Goal: Information Seeking & Learning: Learn about a topic

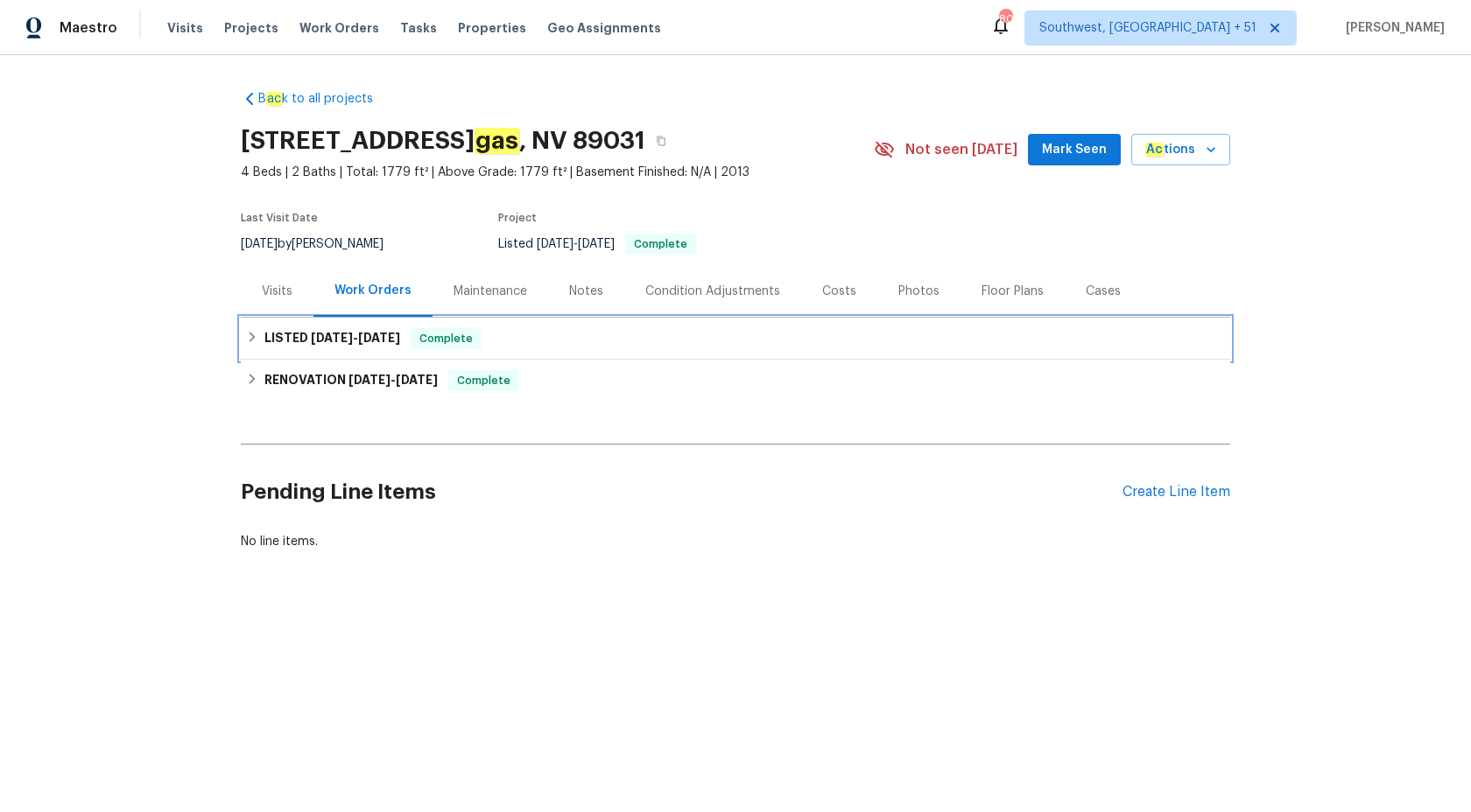
click at [377, 331] on h6 "LISTED 8/25/25 - 8/27/25" at bounding box center [332, 338] width 136 height 21
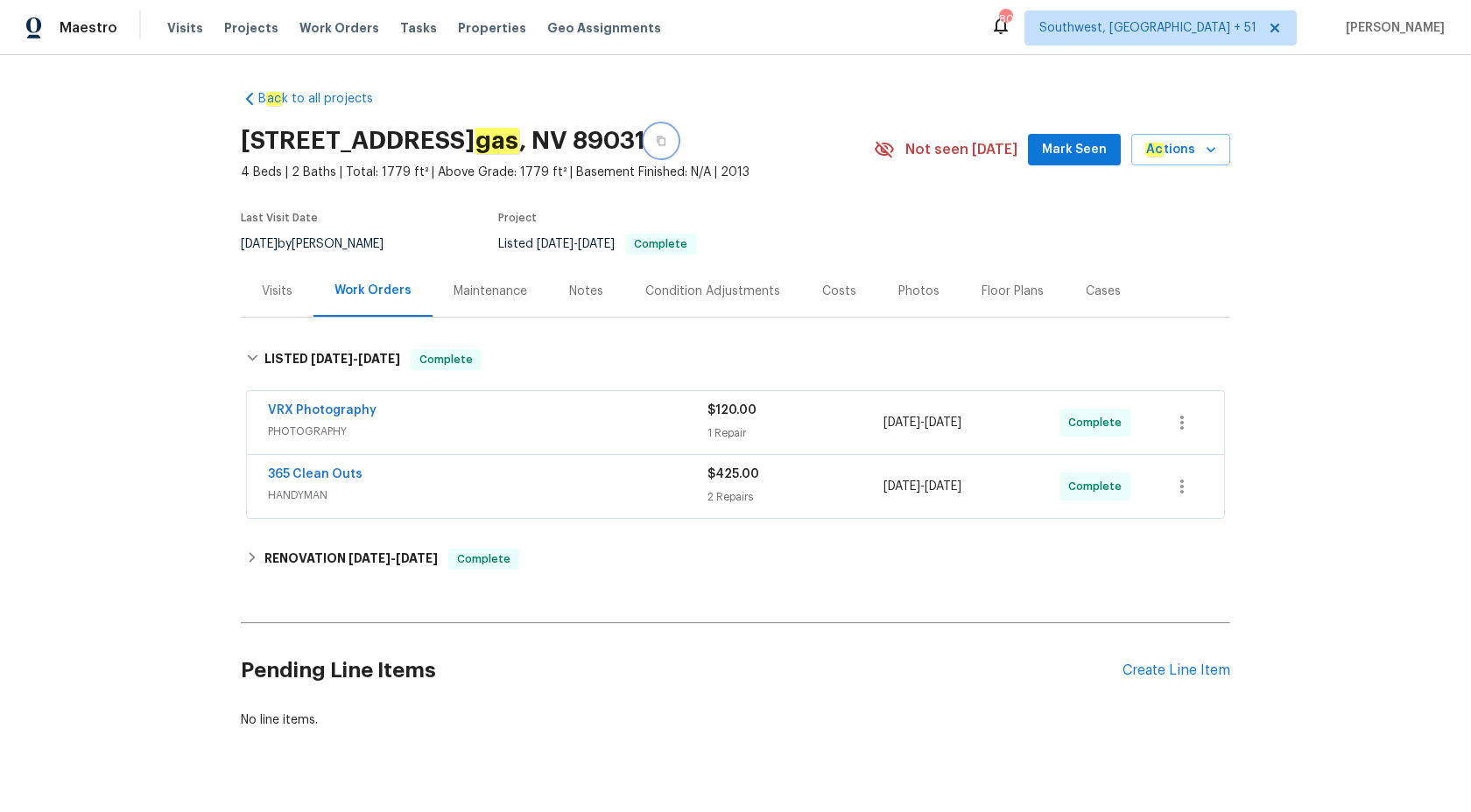
click at [677, 141] on button "button" at bounding box center [661, 140] width 32 height 32
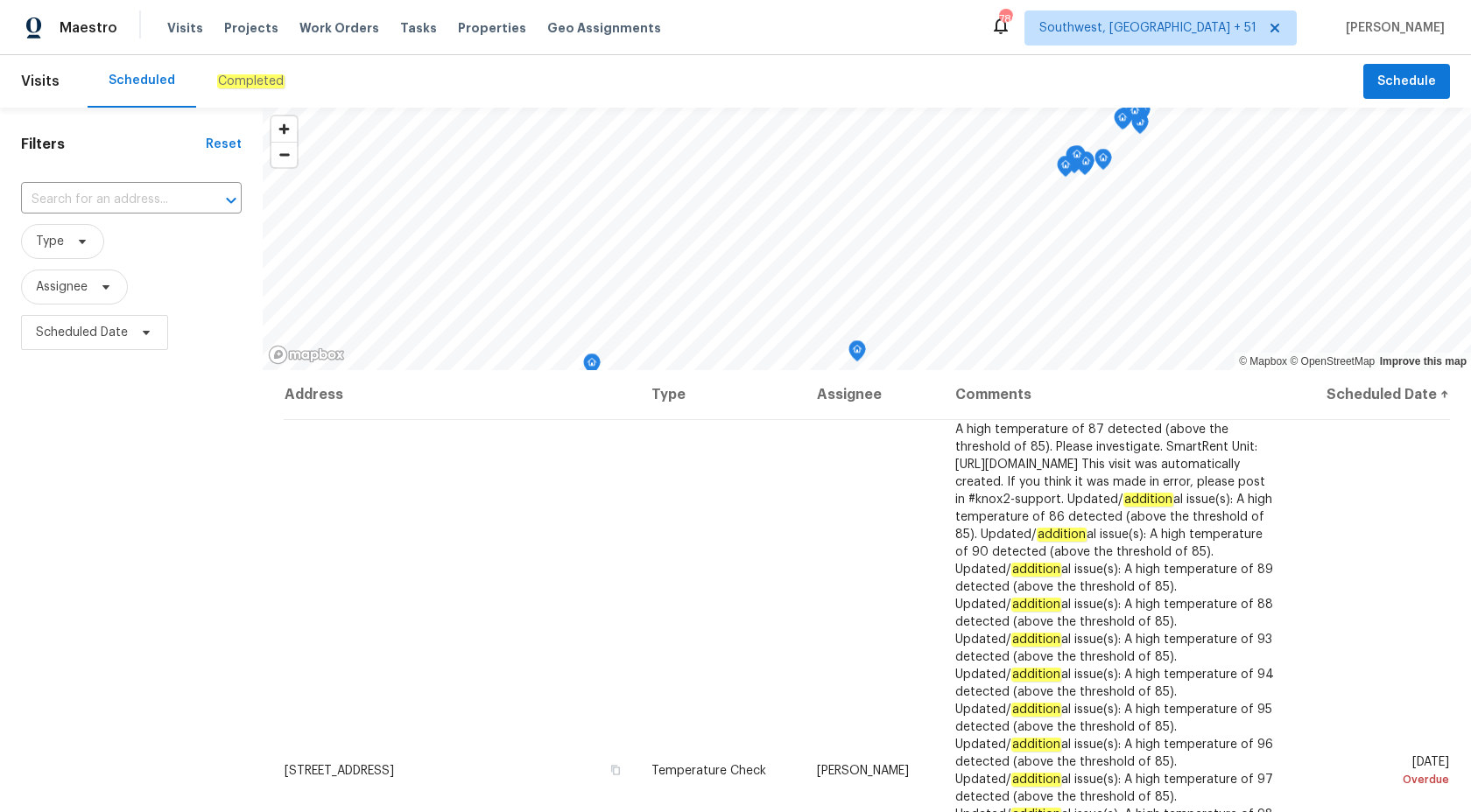
click at [217, 83] on em "Completed" at bounding box center [251, 81] width 67 height 14
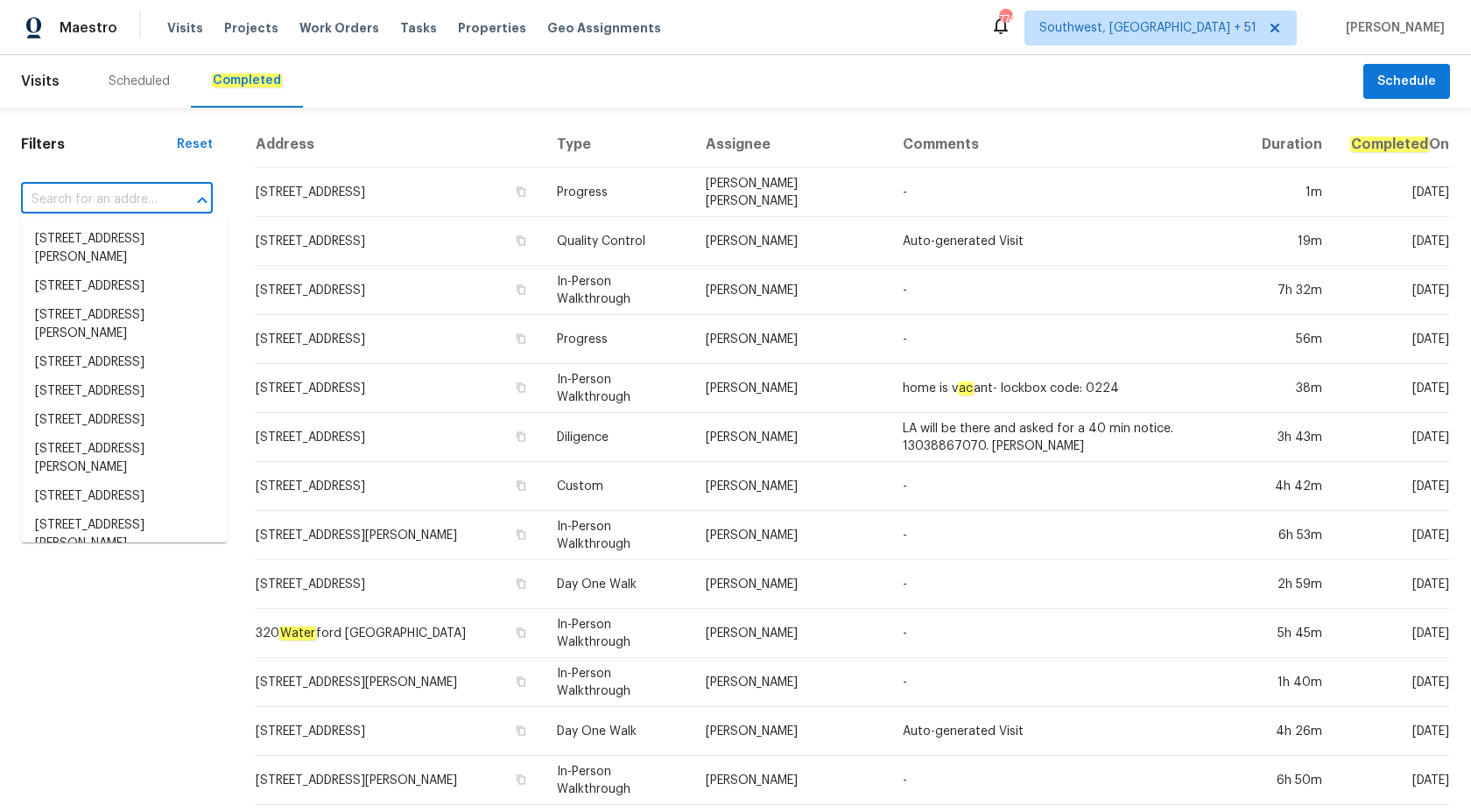
click at [101, 192] on input "text" at bounding box center [92, 200] width 142 height 27
paste input "[STREET_ADDRESS][PERSON_NAME]"
type input "[STREET_ADDRESS][PERSON_NAME]"
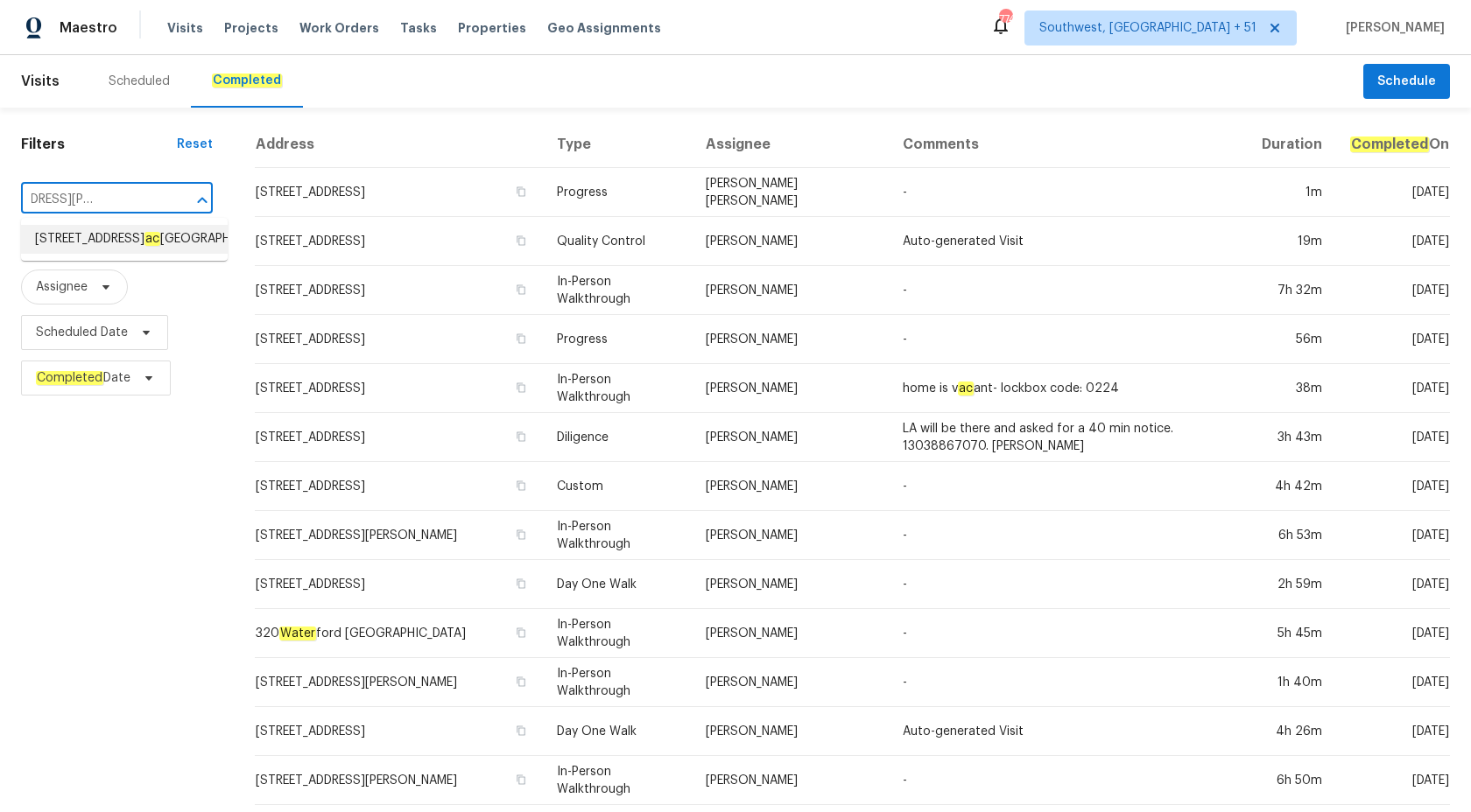
click at [76, 236] on span "[STREET_ADDRESS]" at bounding box center [158, 238] width 246 height 18
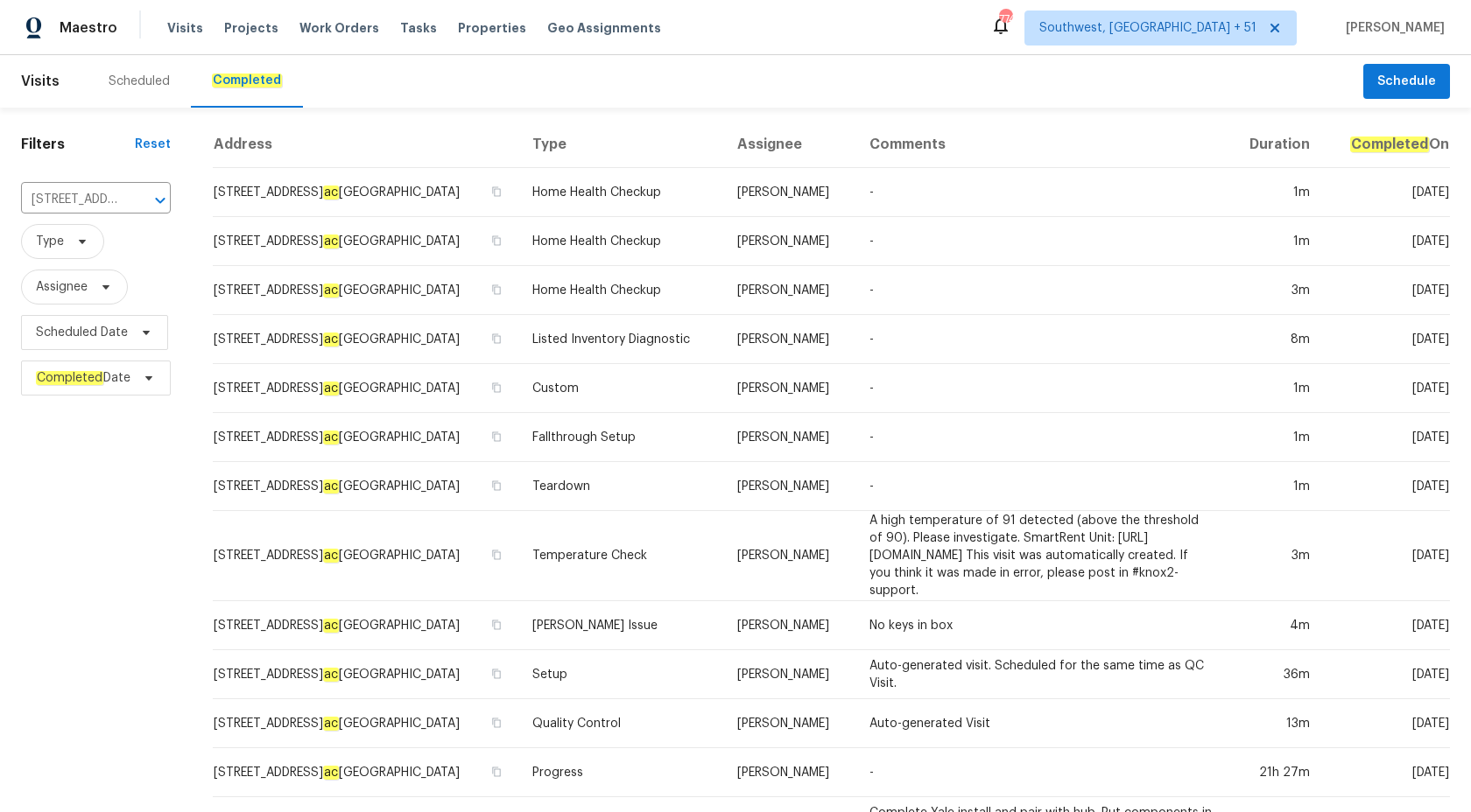
click at [814, 285] on td "[PERSON_NAME]" at bounding box center [788, 290] width 132 height 49
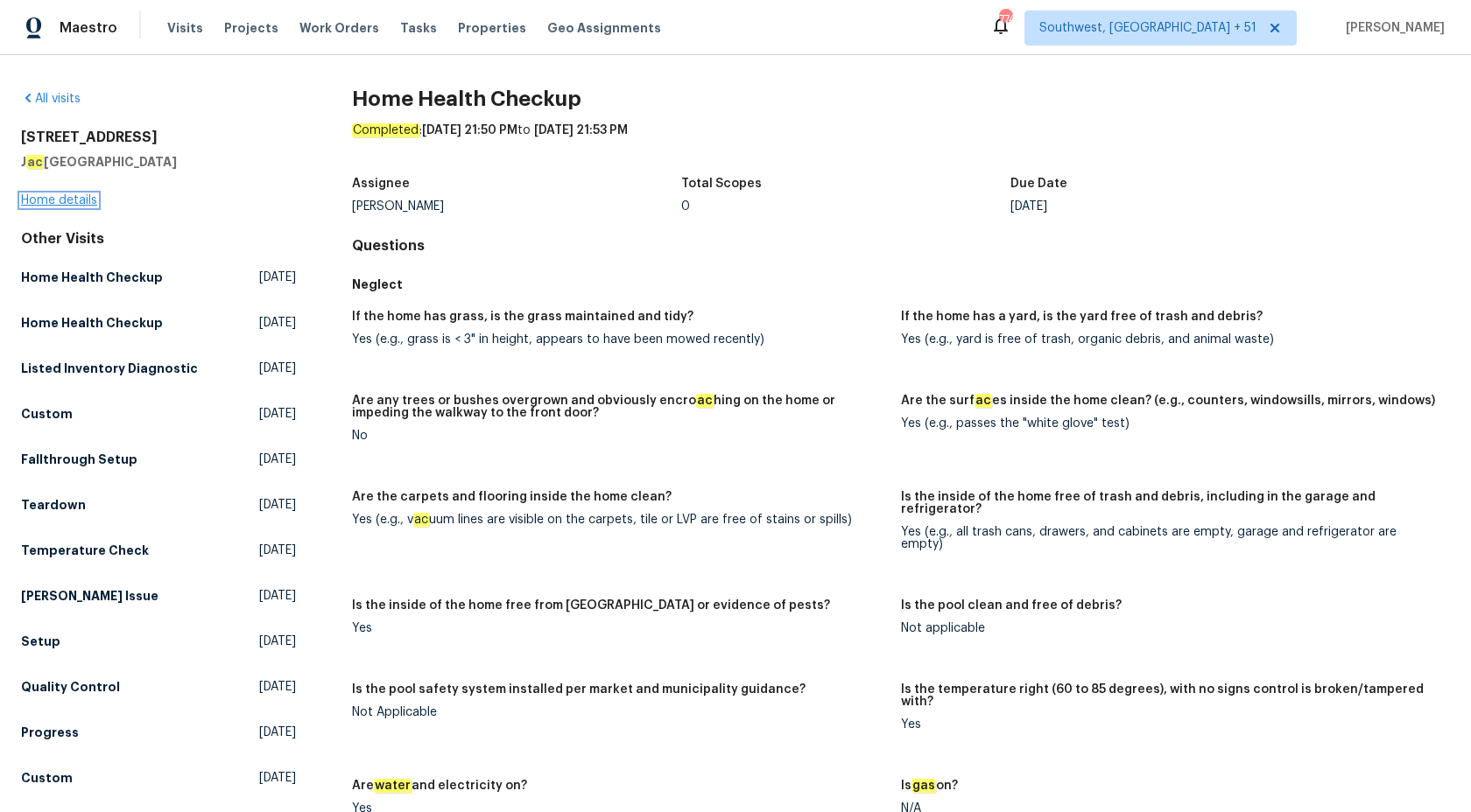
click at [46, 194] on link "Home details" at bounding box center [59, 200] width 76 height 12
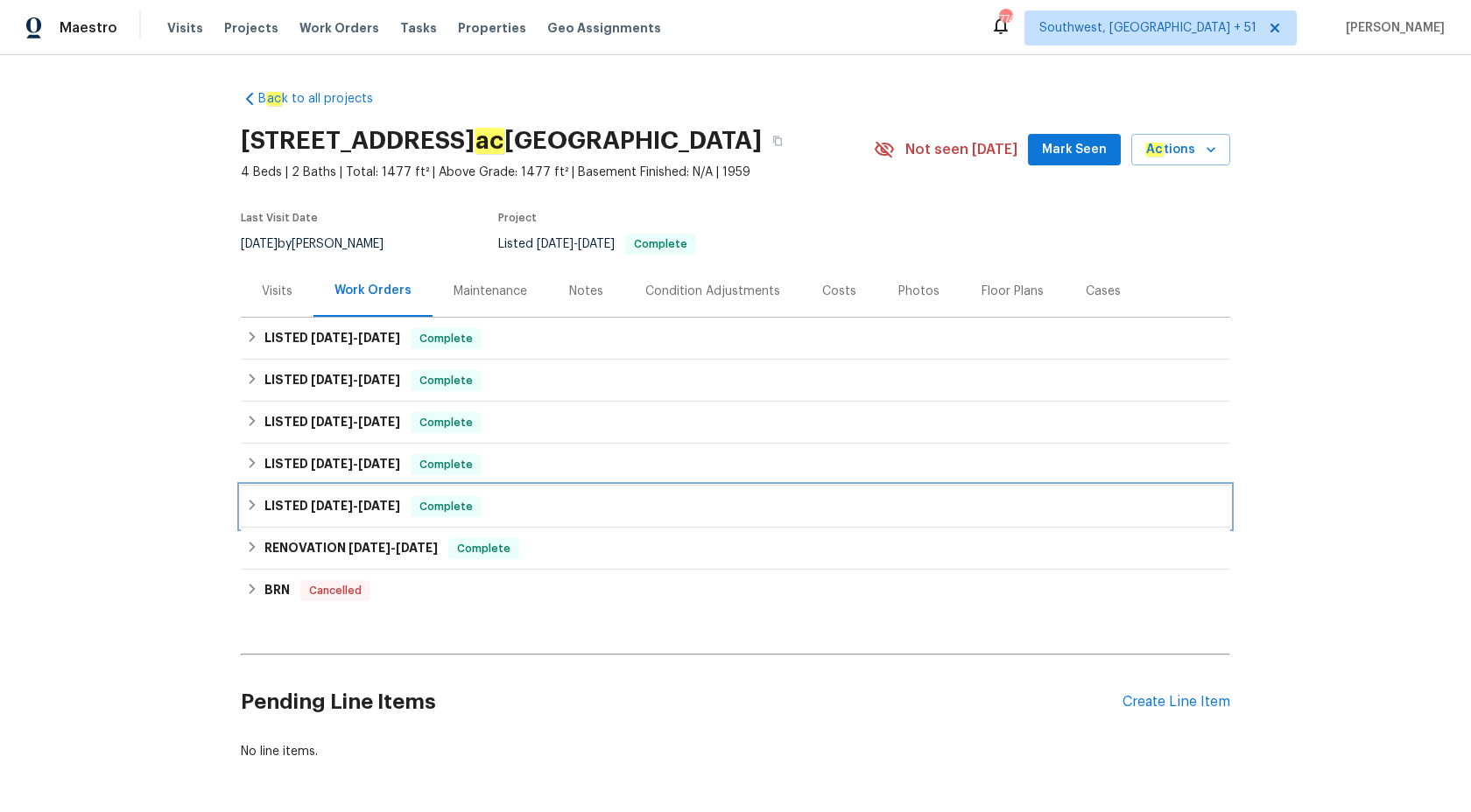
click at [396, 502] on span "[DATE]" at bounding box center [379, 505] width 42 height 12
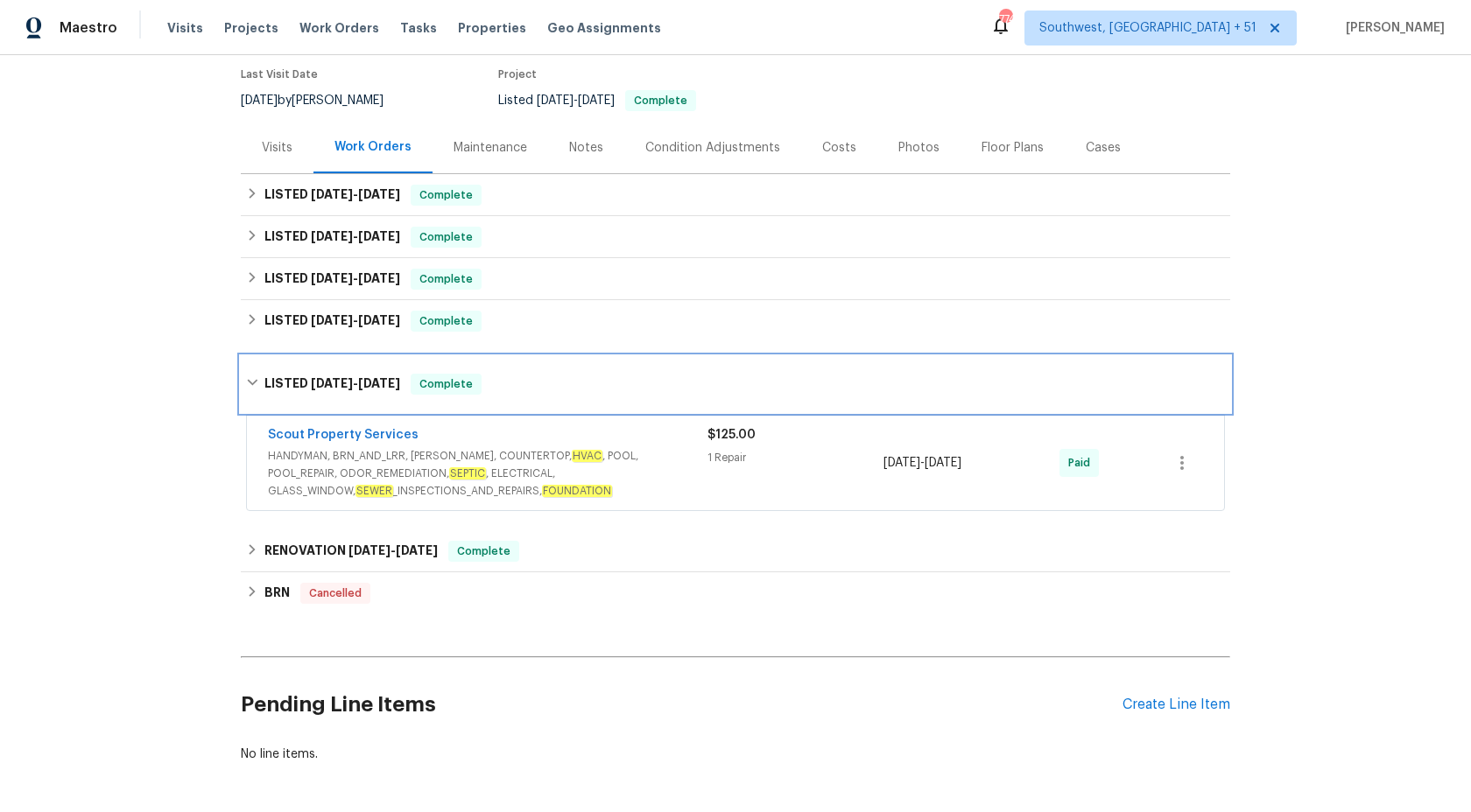
scroll to position [158, 0]
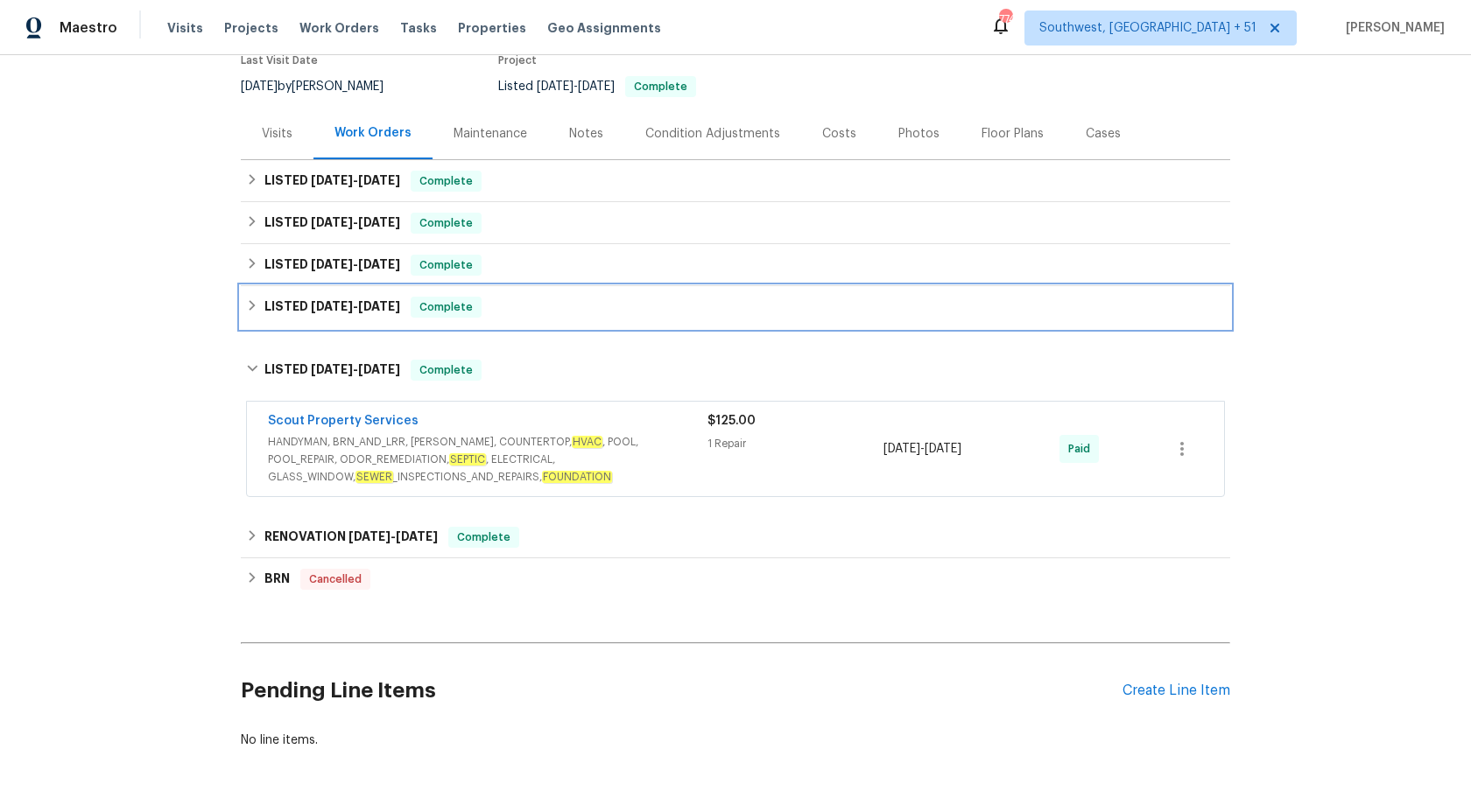
click at [383, 286] on div "LISTED [DATE] - [DATE] Complete" at bounding box center [735, 308] width 989 height 42
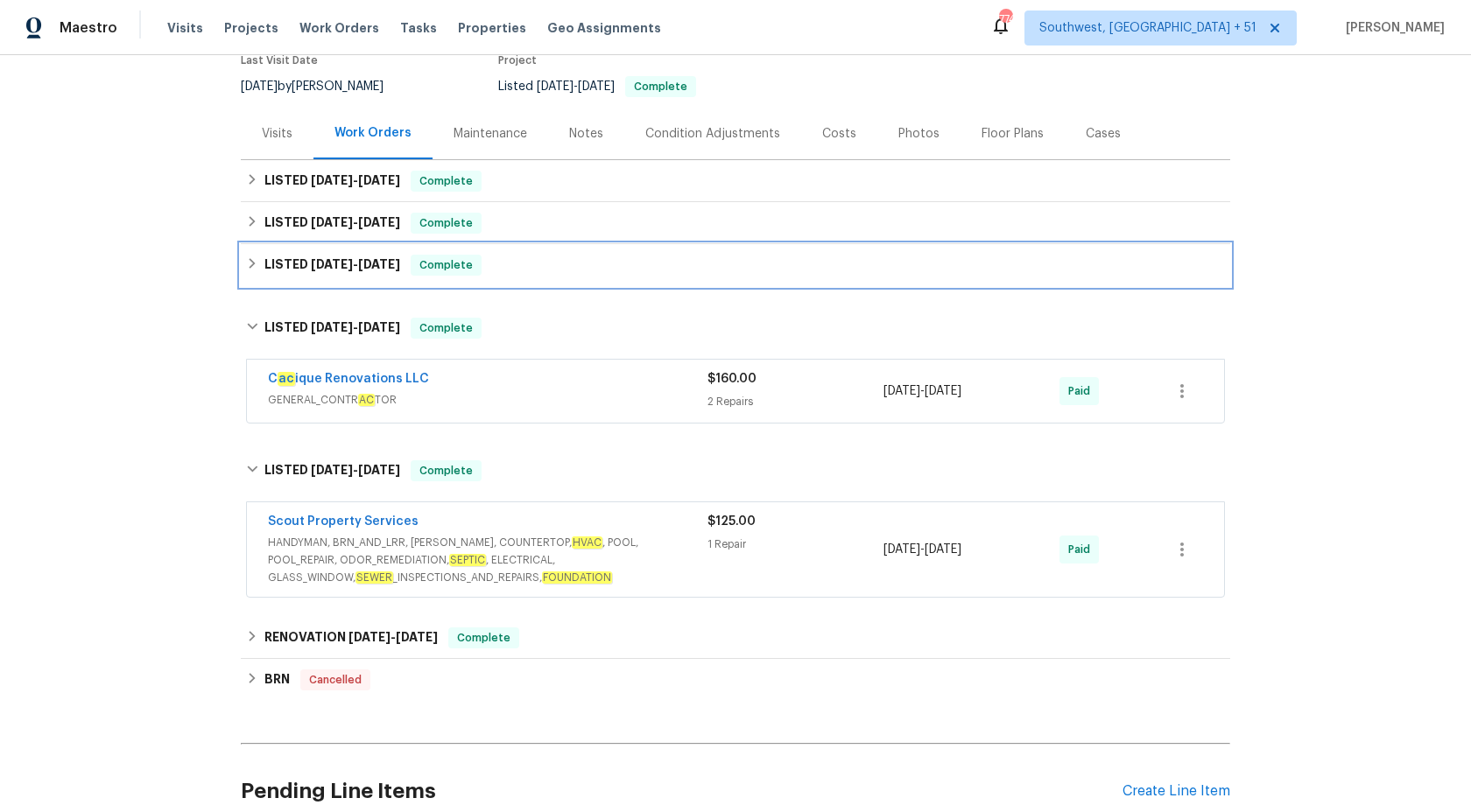
click at [400, 275] on h6 "LISTED [DATE] - [DATE]" at bounding box center [332, 265] width 136 height 21
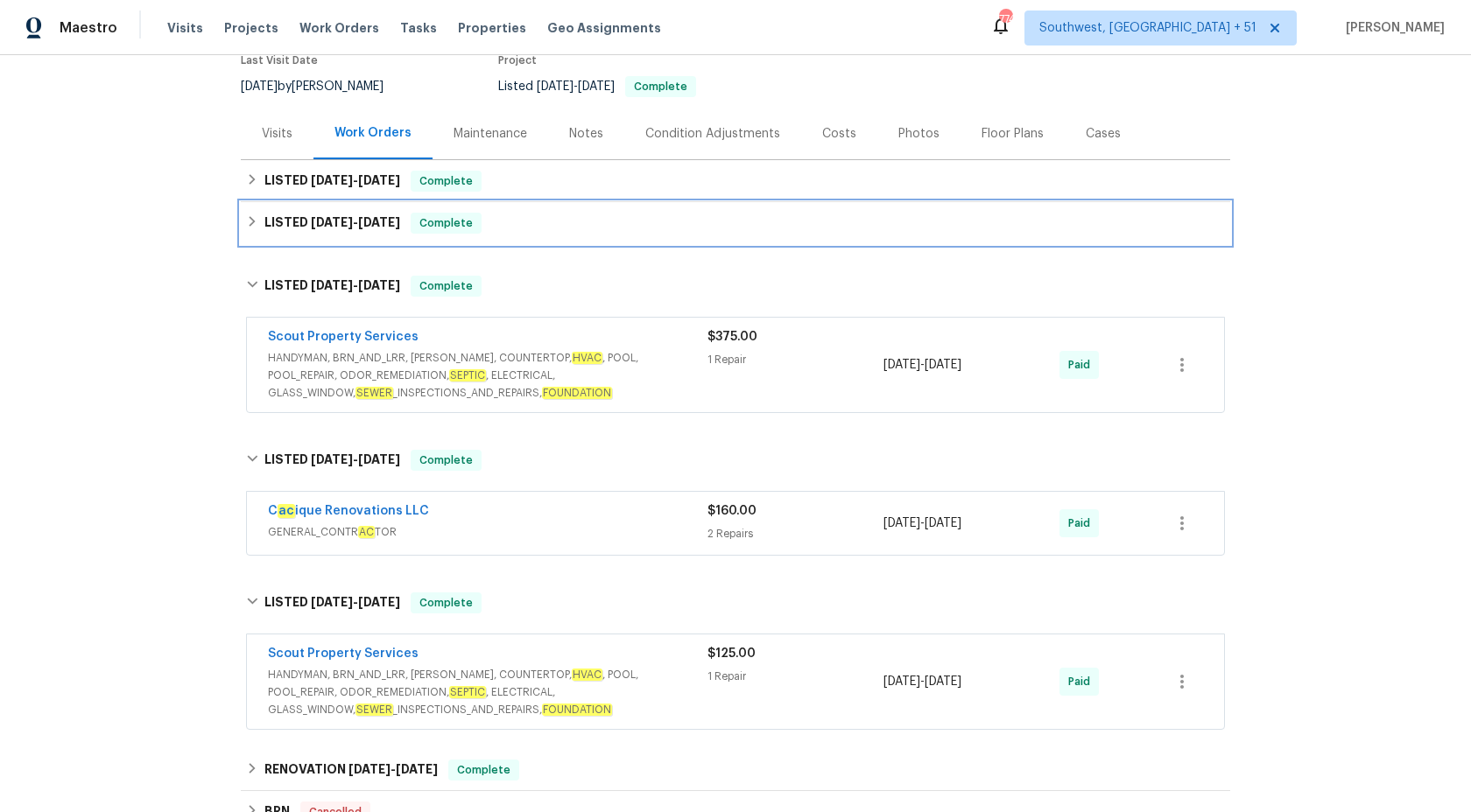
click at [410, 230] on div "LISTED [DATE] - [DATE] Complete" at bounding box center [736, 223] width 979 height 21
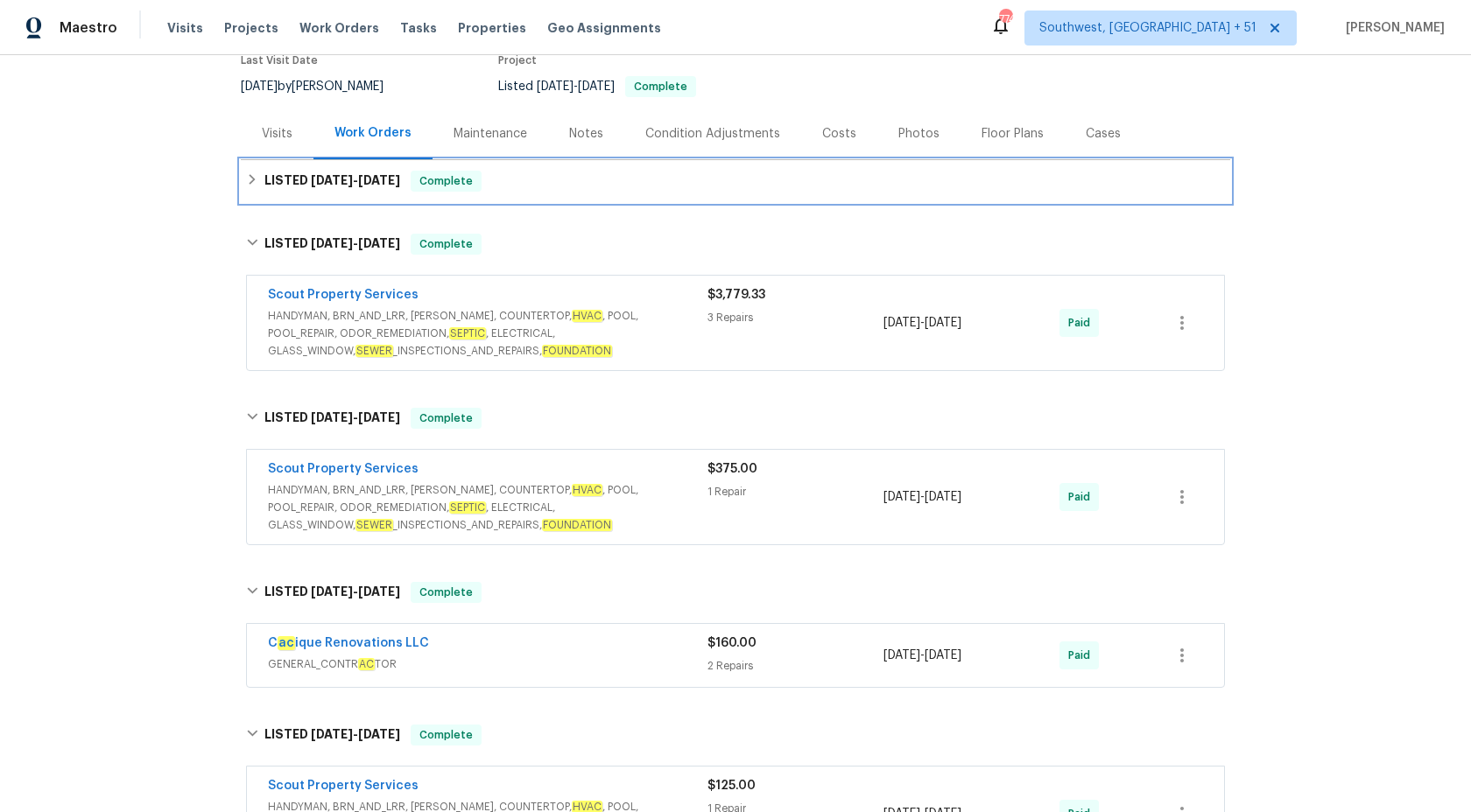
click at [422, 193] on div "LISTED [DATE] - [DATE] Complete" at bounding box center [735, 182] width 989 height 42
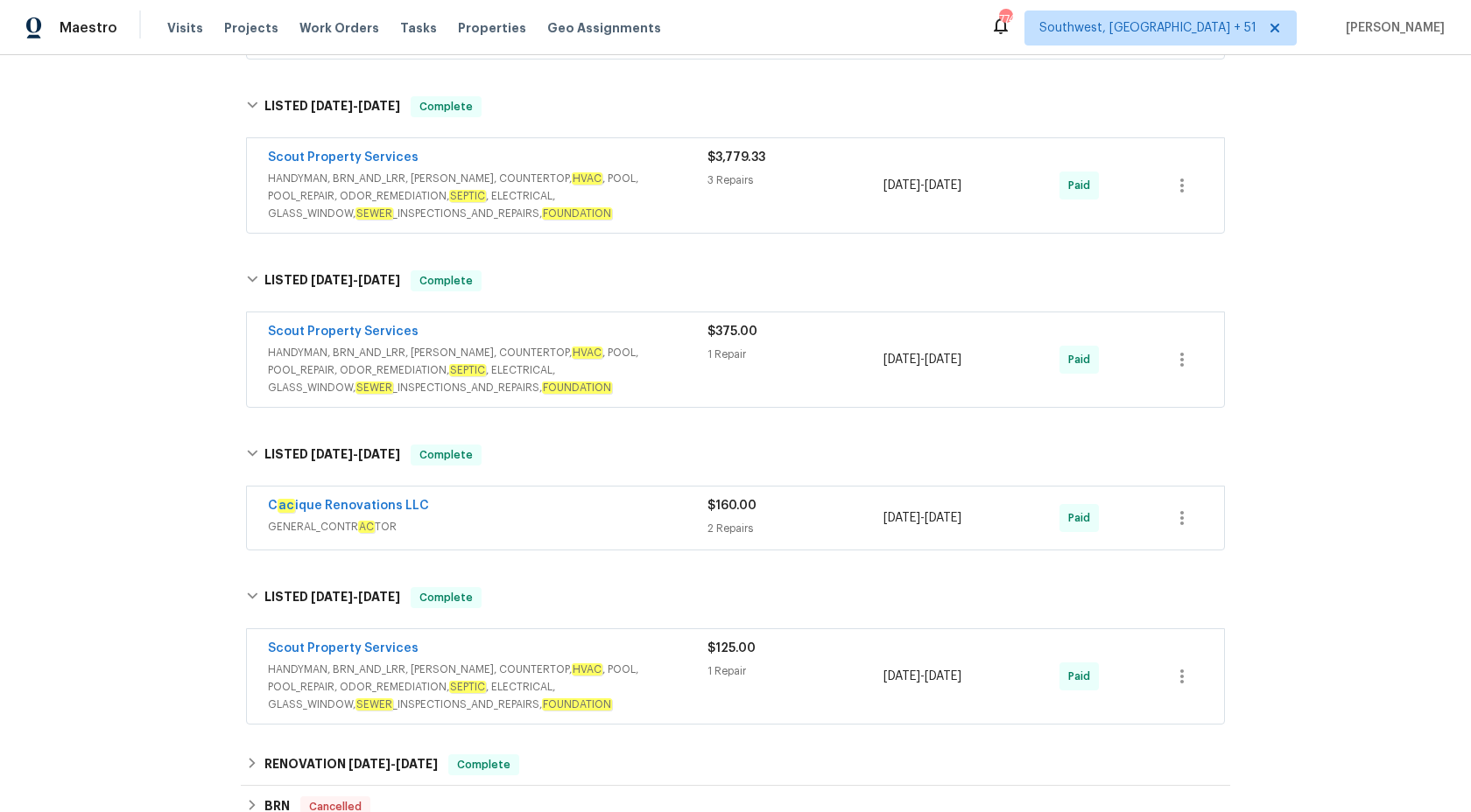
scroll to position [679, 0]
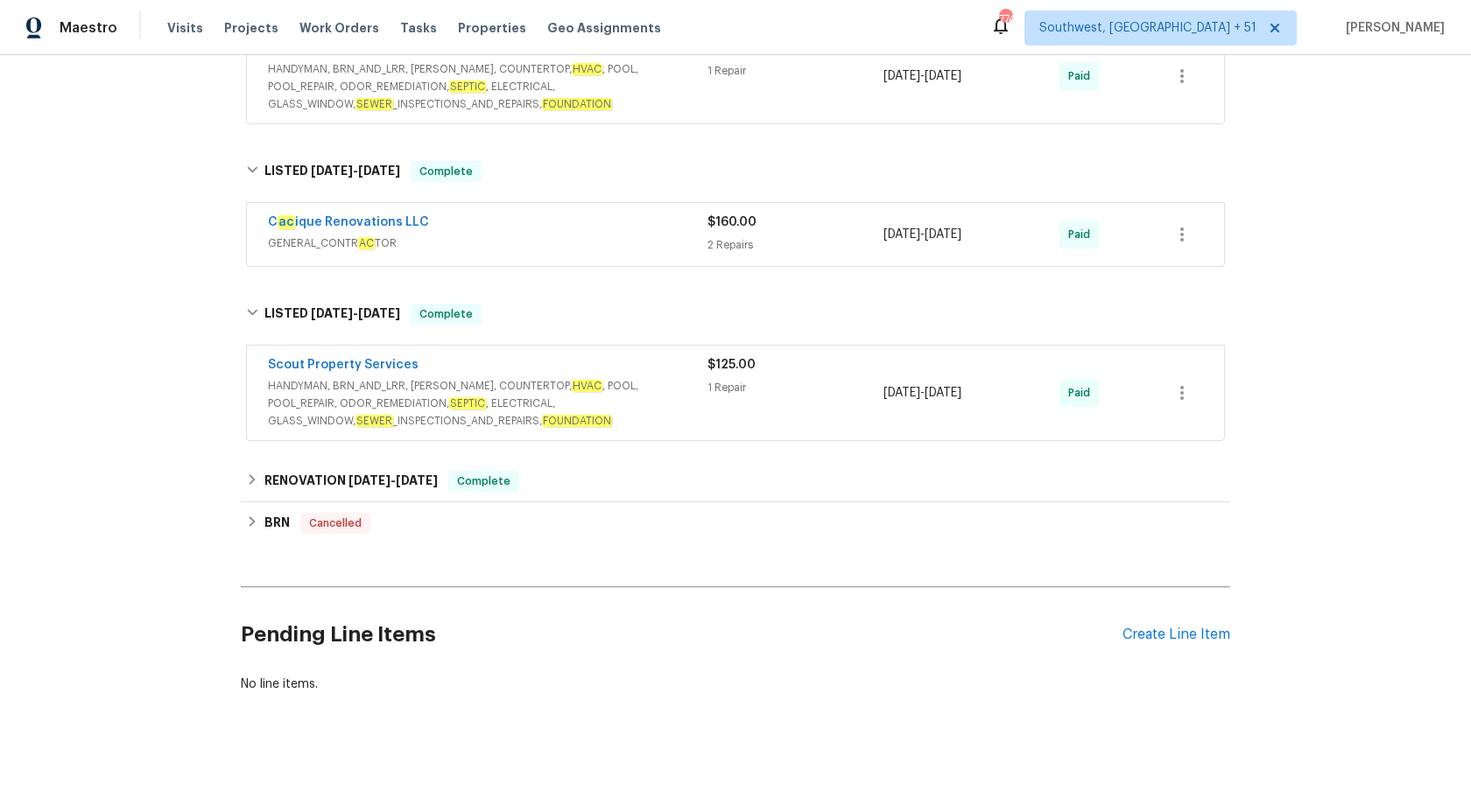
click at [611, 394] on span "HANDYMAN, BRN_AND_LRR, [PERSON_NAME], COUNTERTOP, HVAC , POOL, POOL_REPAIR, ODO…" at bounding box center [487, 403] width 439 height 53
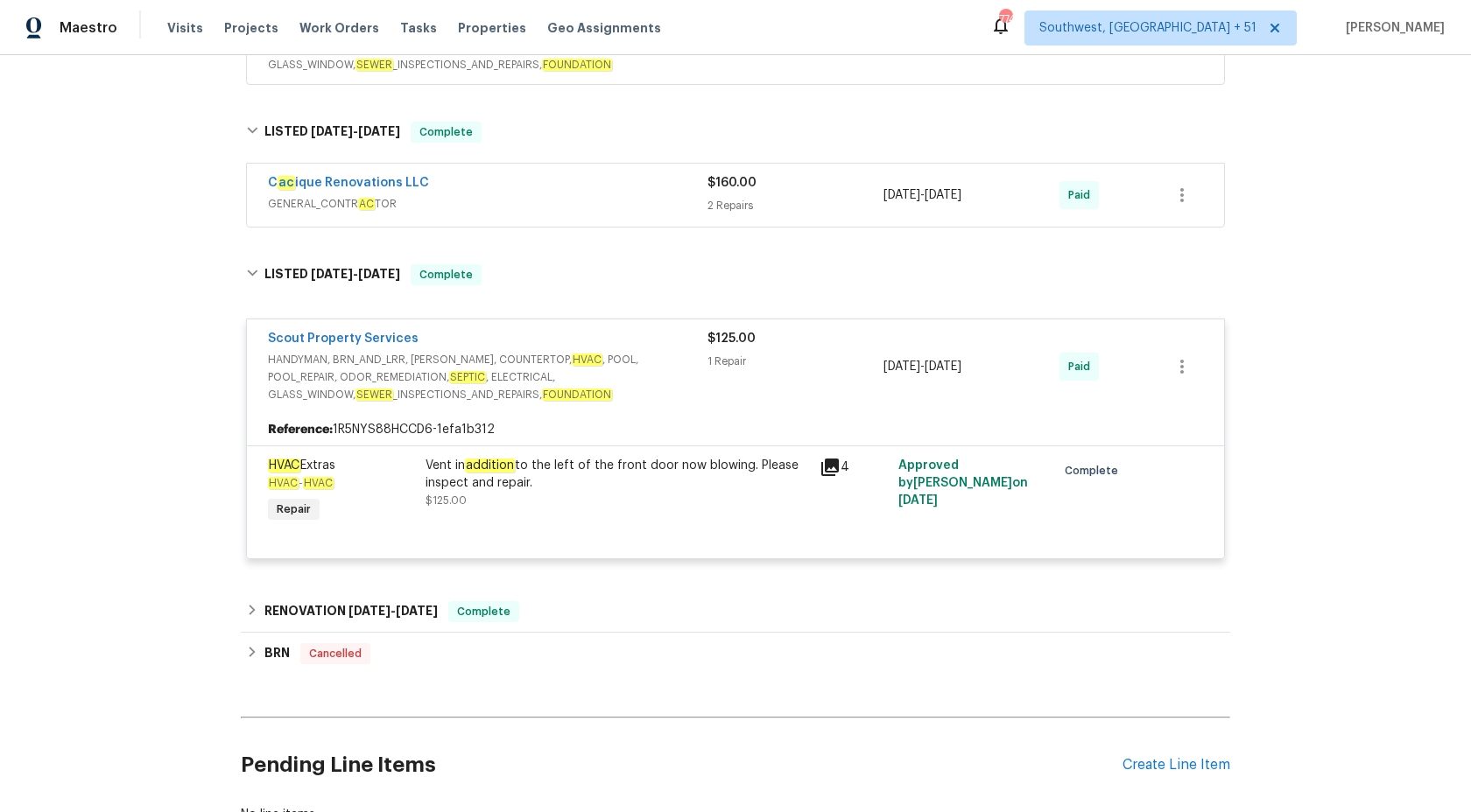
scroll to position [719, 0]
click at [644, 363] on span "HANDYMAN, BRN_AND_LRR, [PERSON_NAME], COUNTERTOP, HVAC , POOL, POOL_REPAIR, ODO…" at bounding box center [487, 376] width 439 height 53
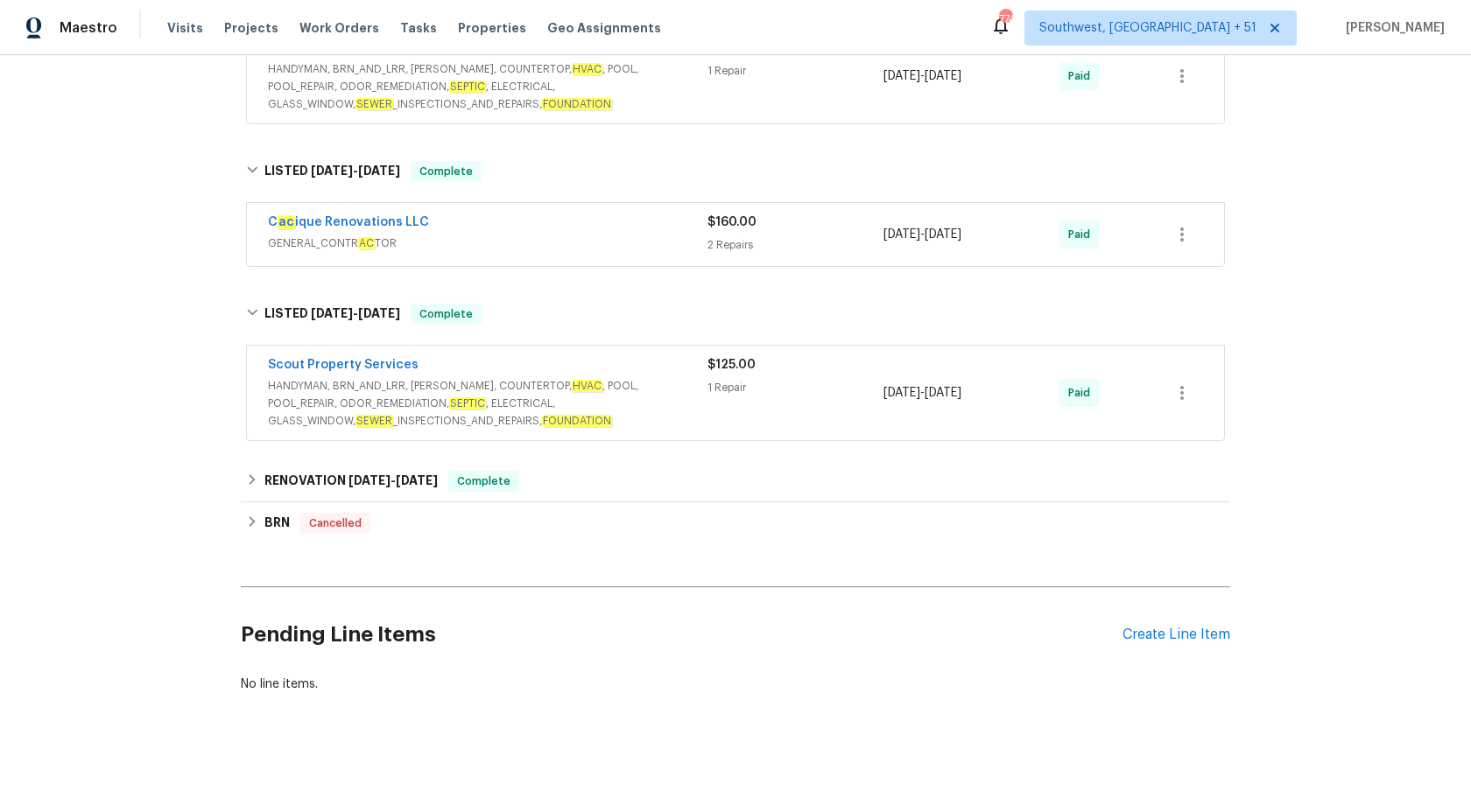
click at [676, 246] on span "GENERAL_CONTR AC TOR" at bounding box center [487, 243] width 439 height 17
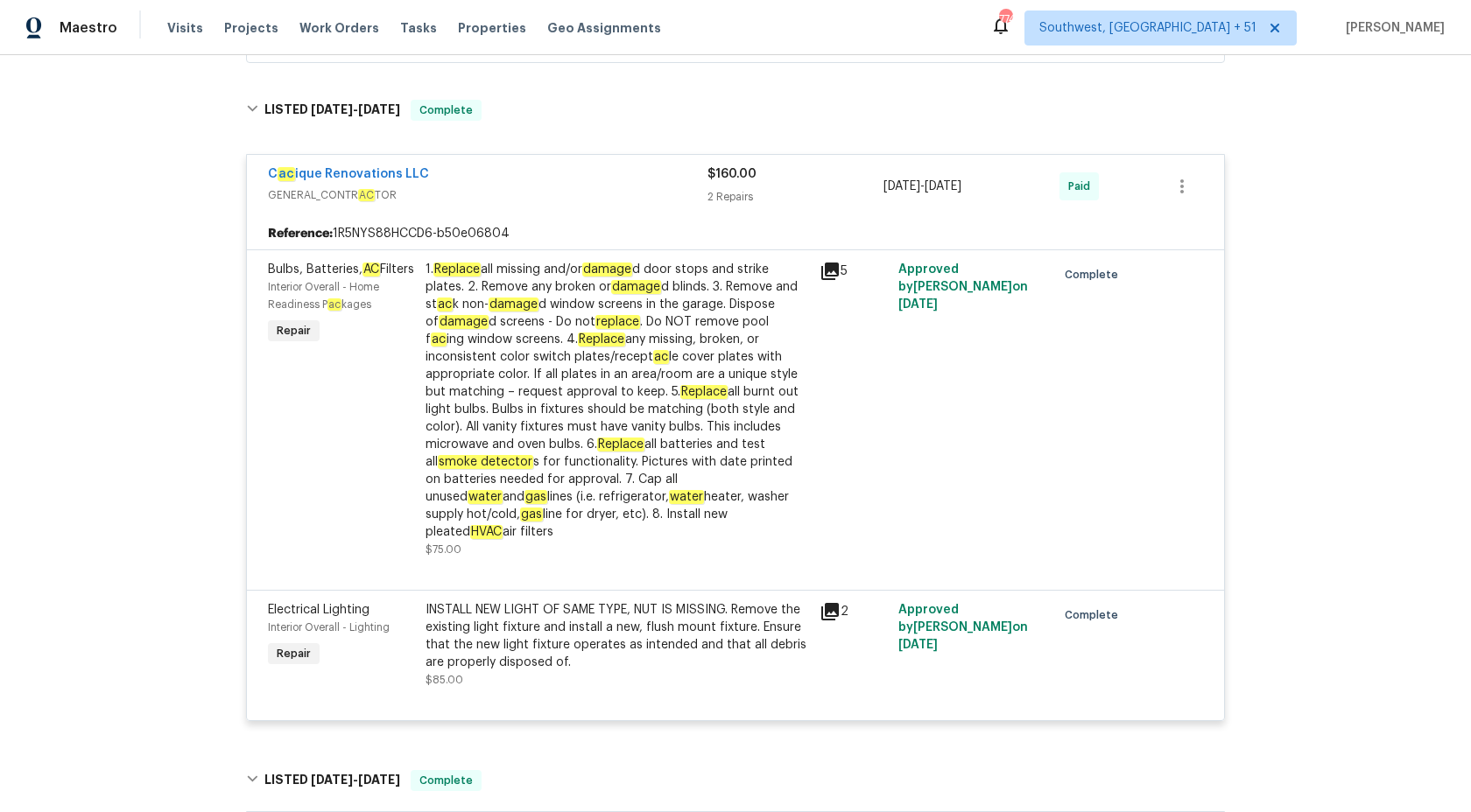
scroll to position [553, 0]
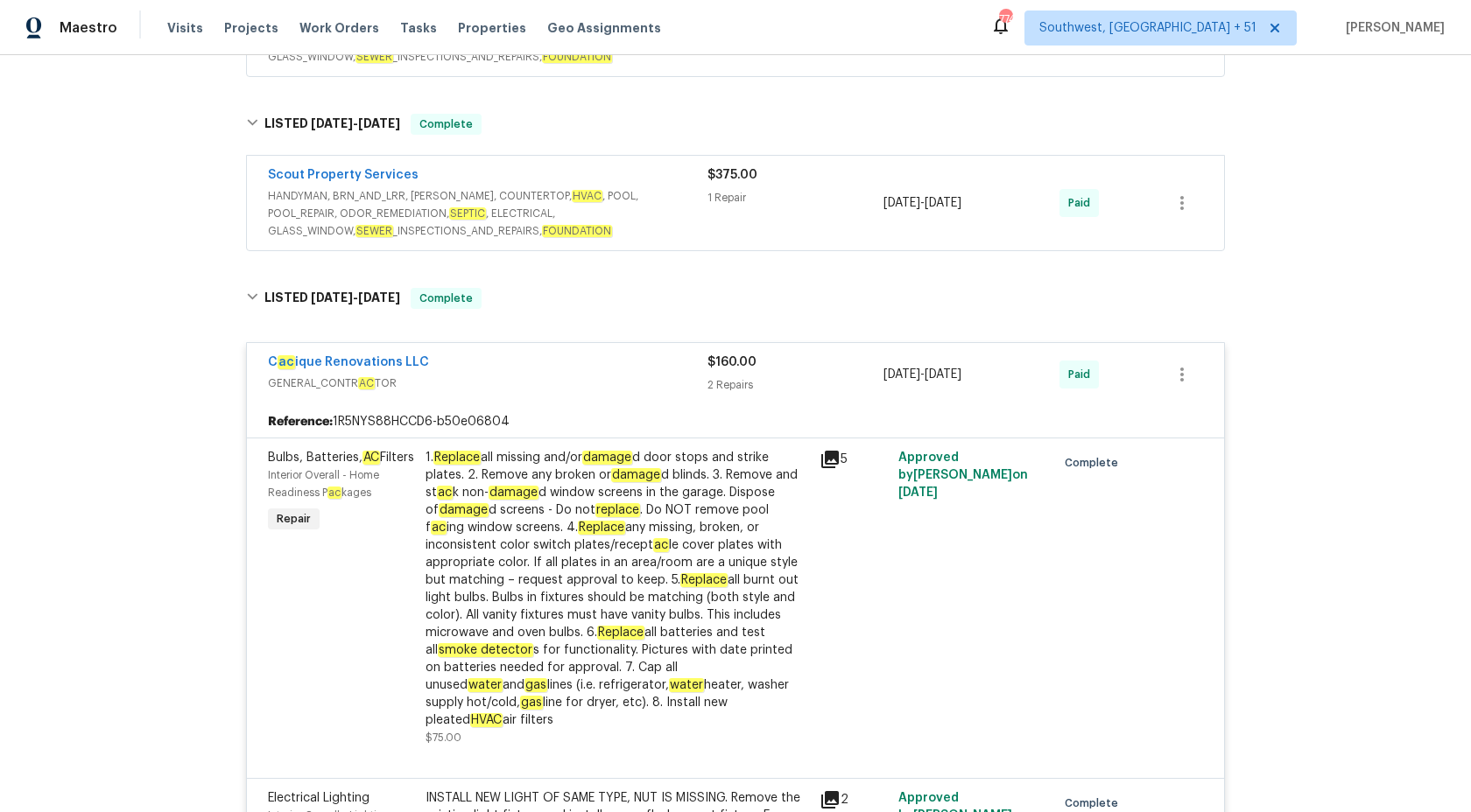
click at [711, 406] on div "Reference: 1R5NYS88HCCD6-b50e06804" at bounding box center [736, 421] width 977 height 32
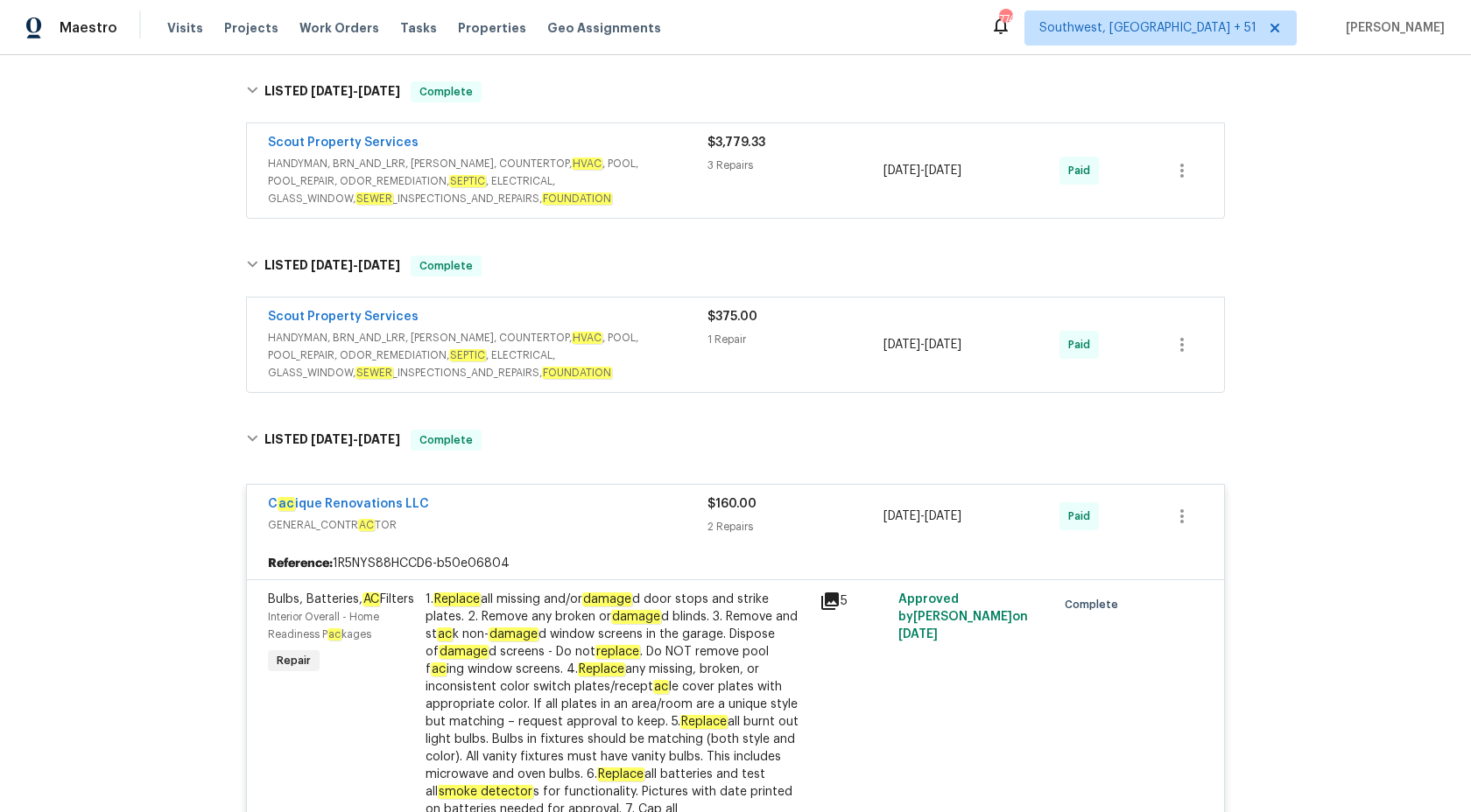
scroll to position [406, 0]
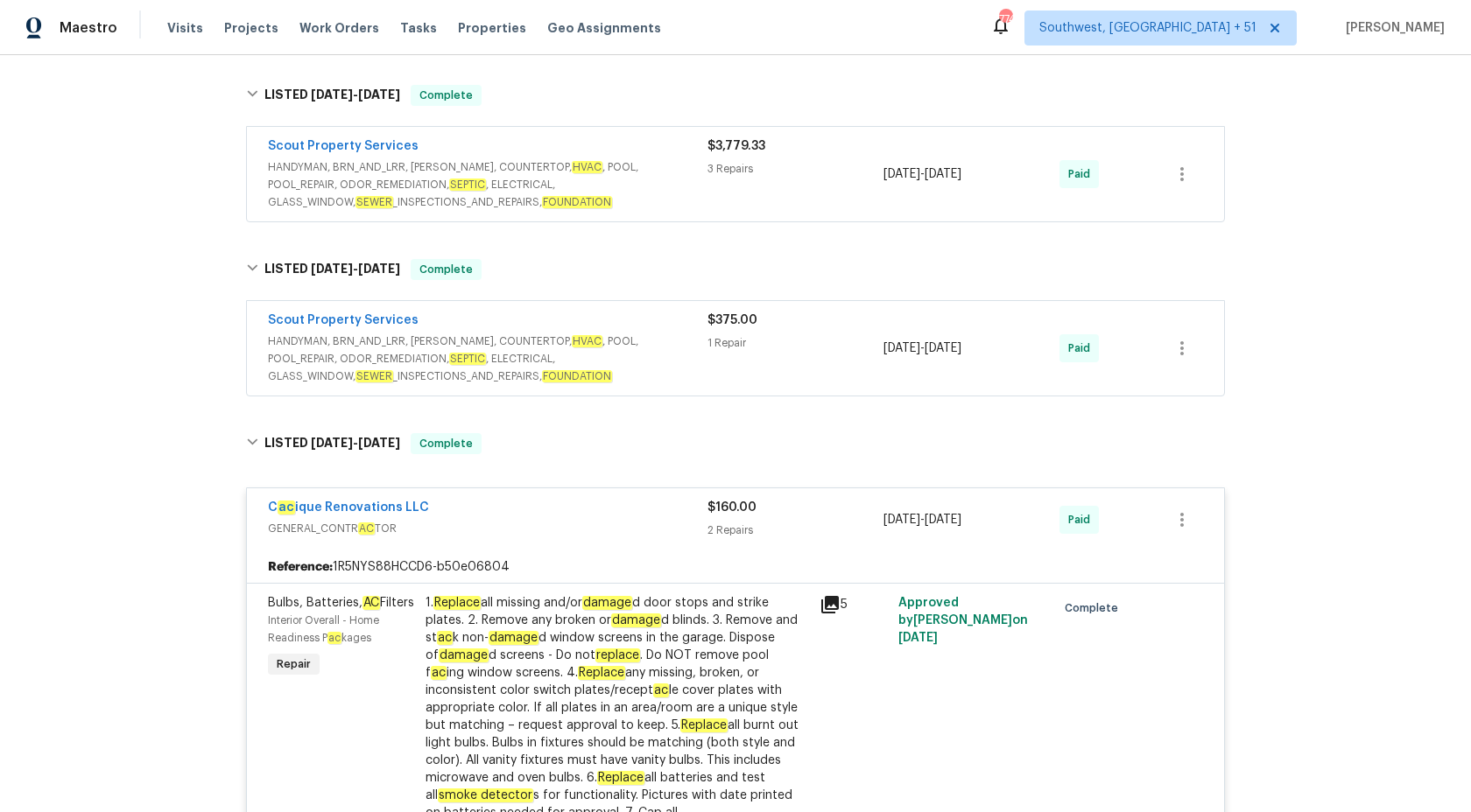
click at [731, 513] on span "$160.00" at bounding box center [732, 507] width 49 height 12
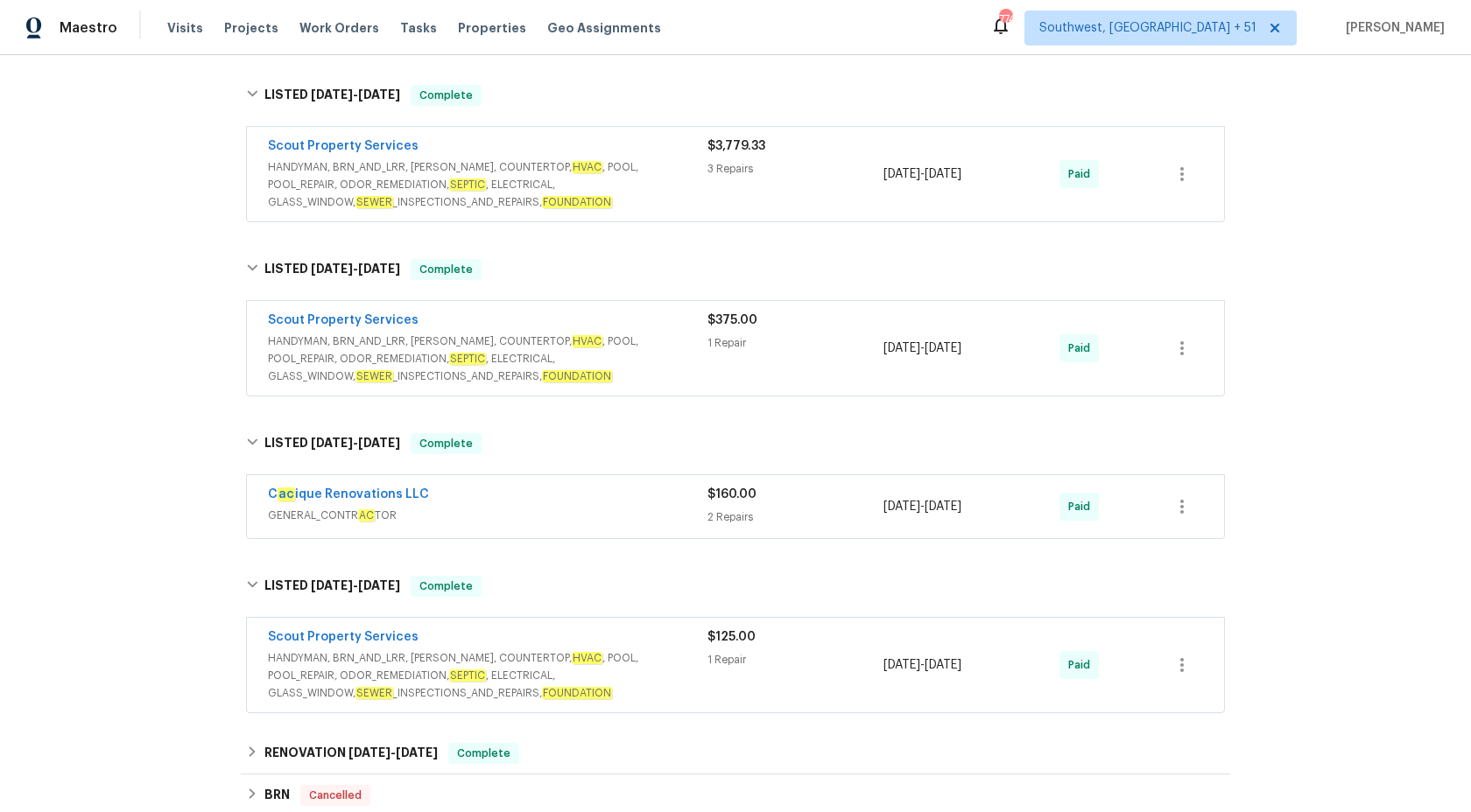
click at [682, 356] on span "HANDYMAN, BRN_AND_LRR, [PERSON_NAME], COUNTERTOP, HVAC , POOL, POOL_REPAIR, ODO…" at bounding box center [487, 358] width 439 height 53
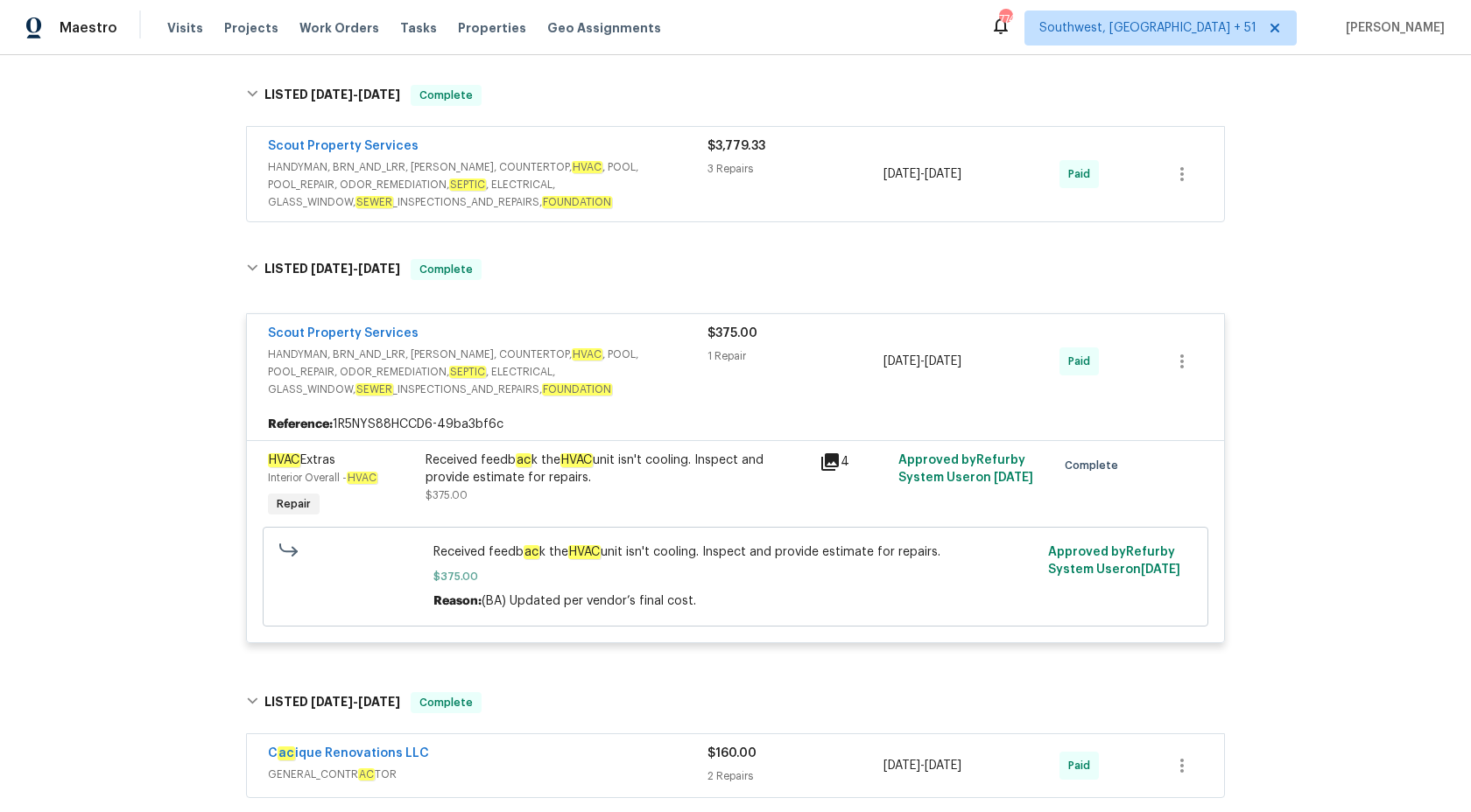
scroll to position [0, 0]
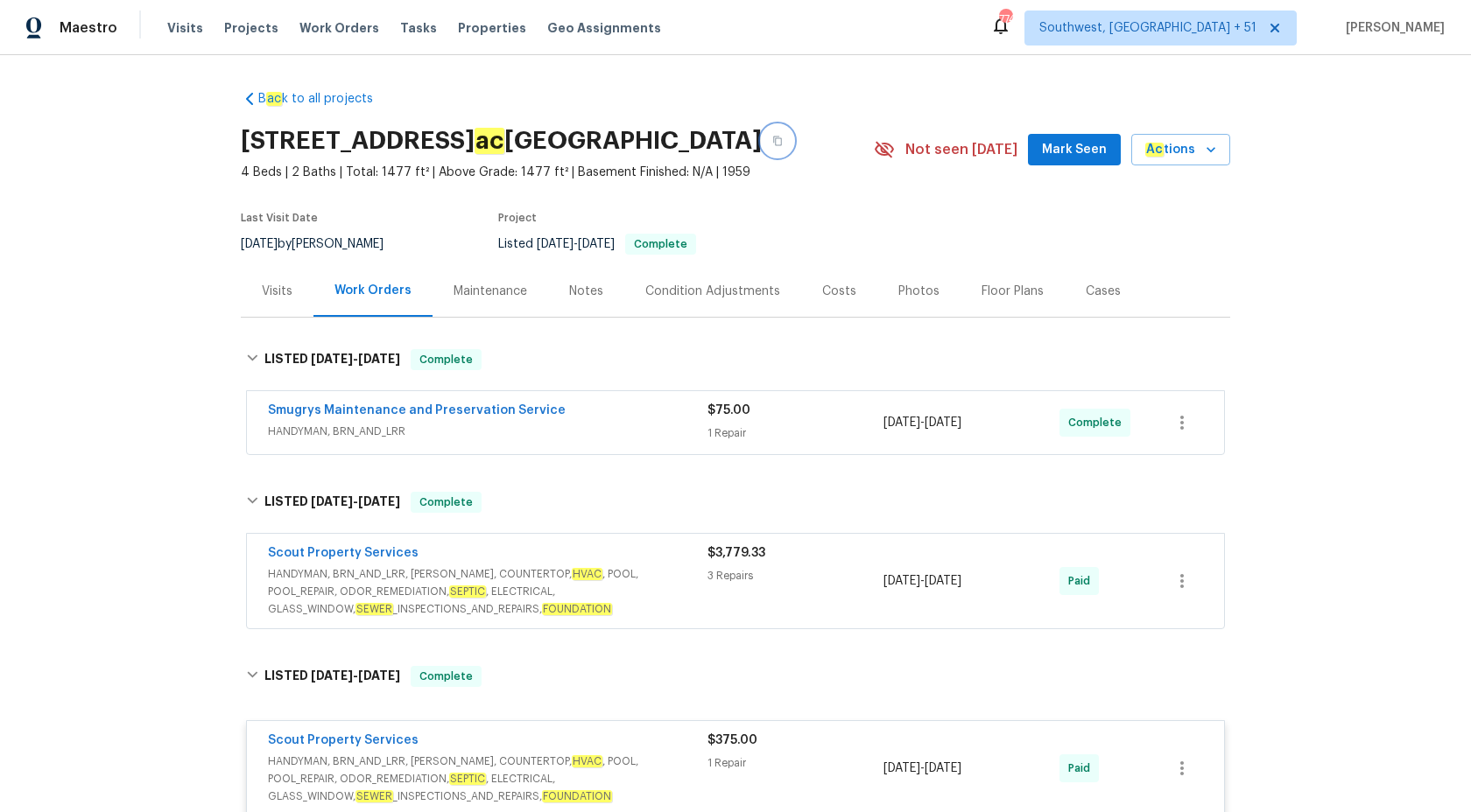
click at [772, 139] on icon "button" at bounding box center [777, 140] width 11 height 11
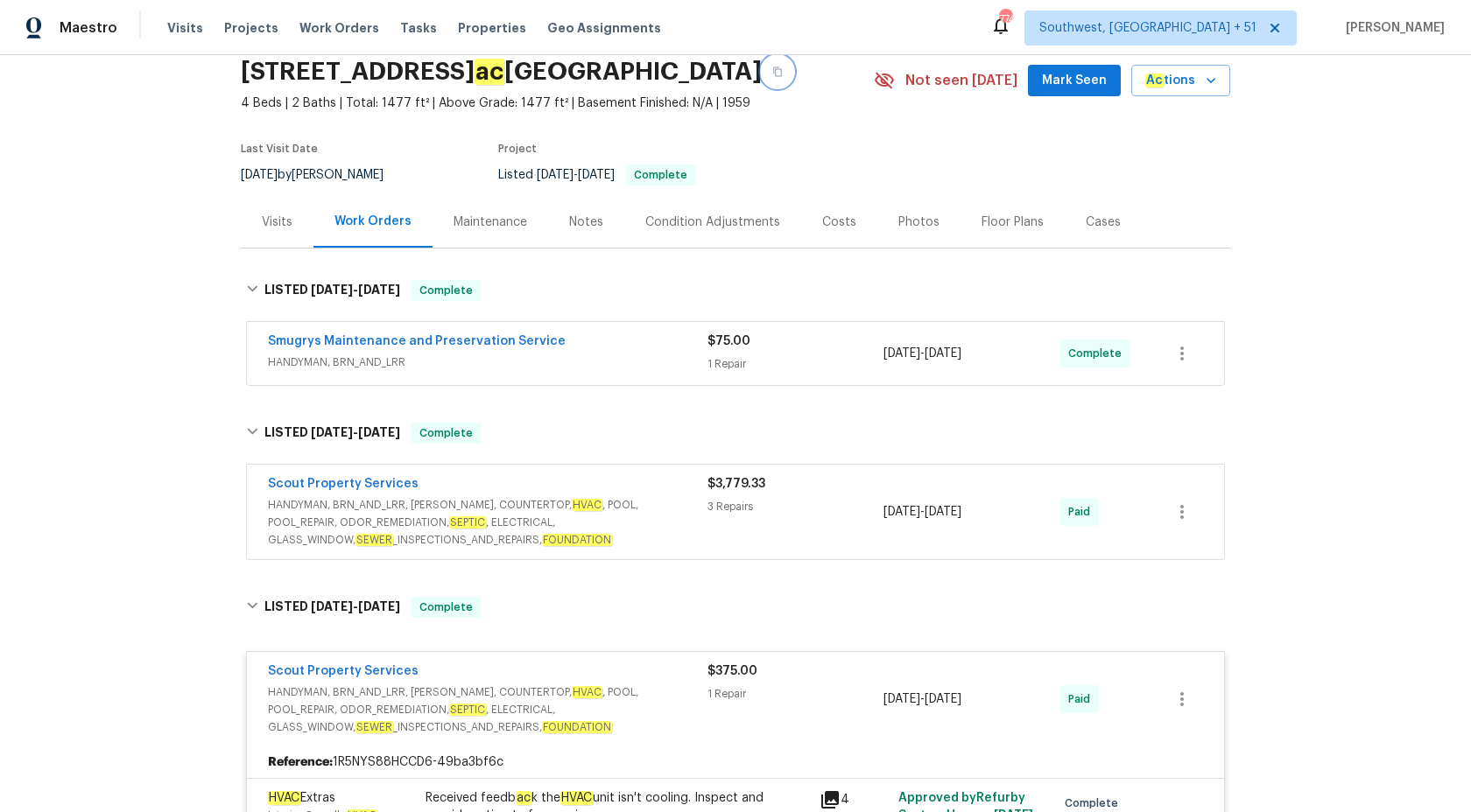
scroll to position [259, 0]
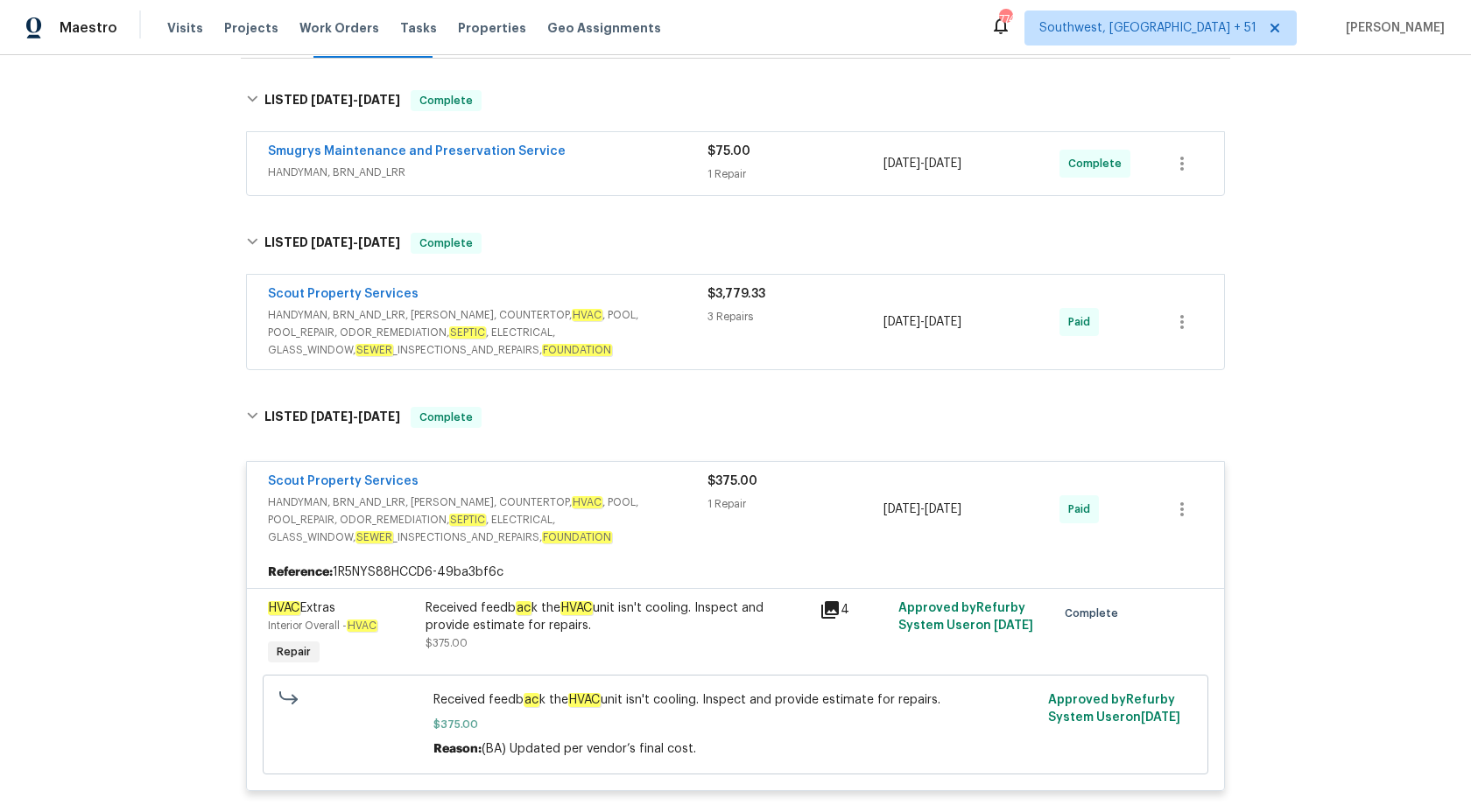
click at [684, 318] on span "HANDYMAN, BRN_AND_LRR, [PERSON_NAME], COUNTERTOP, HVAC , POOL, POOL_REPAIR, ODO…" at bounding box center [487, 332] width 439 height 53
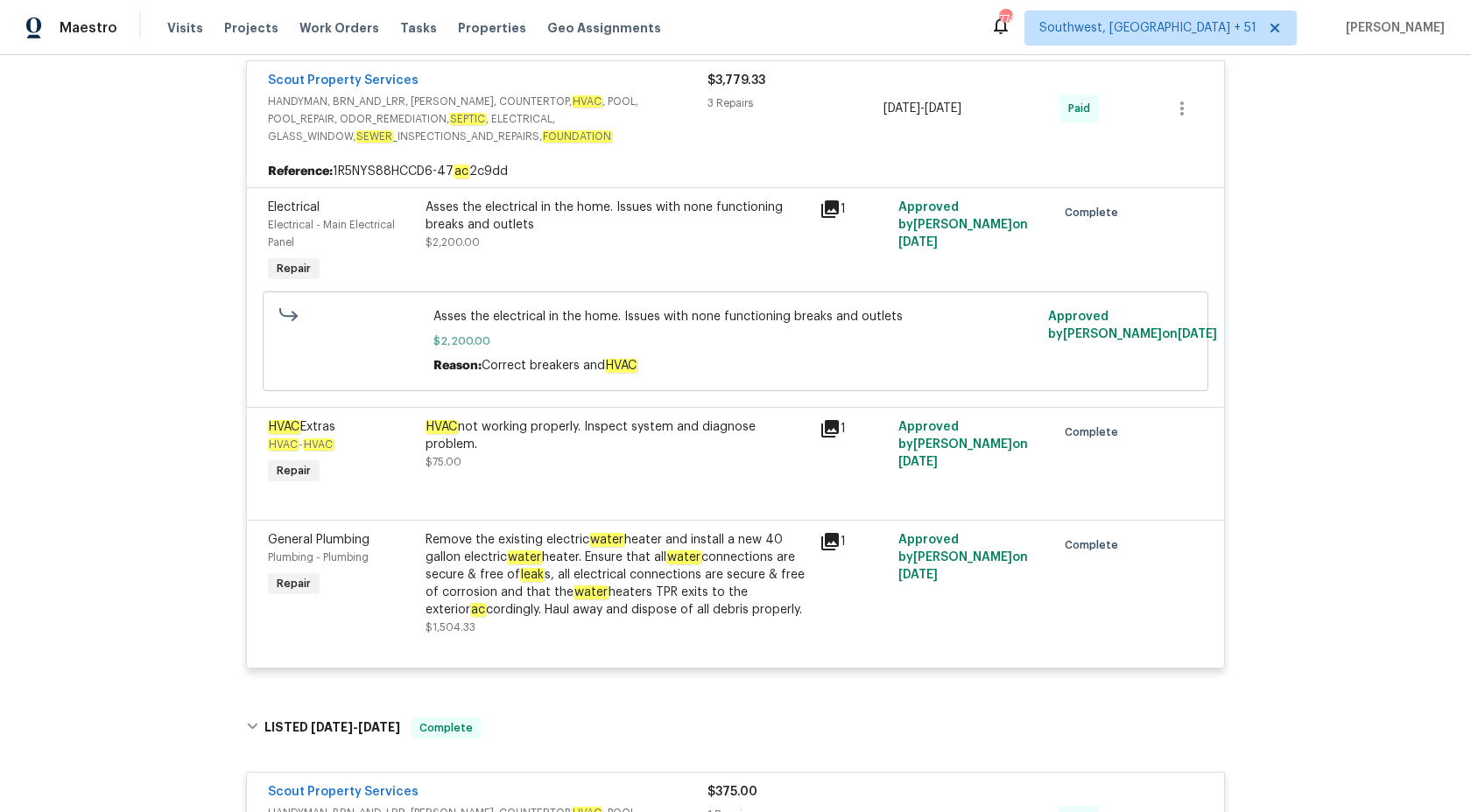
scroll to position [496, 0]
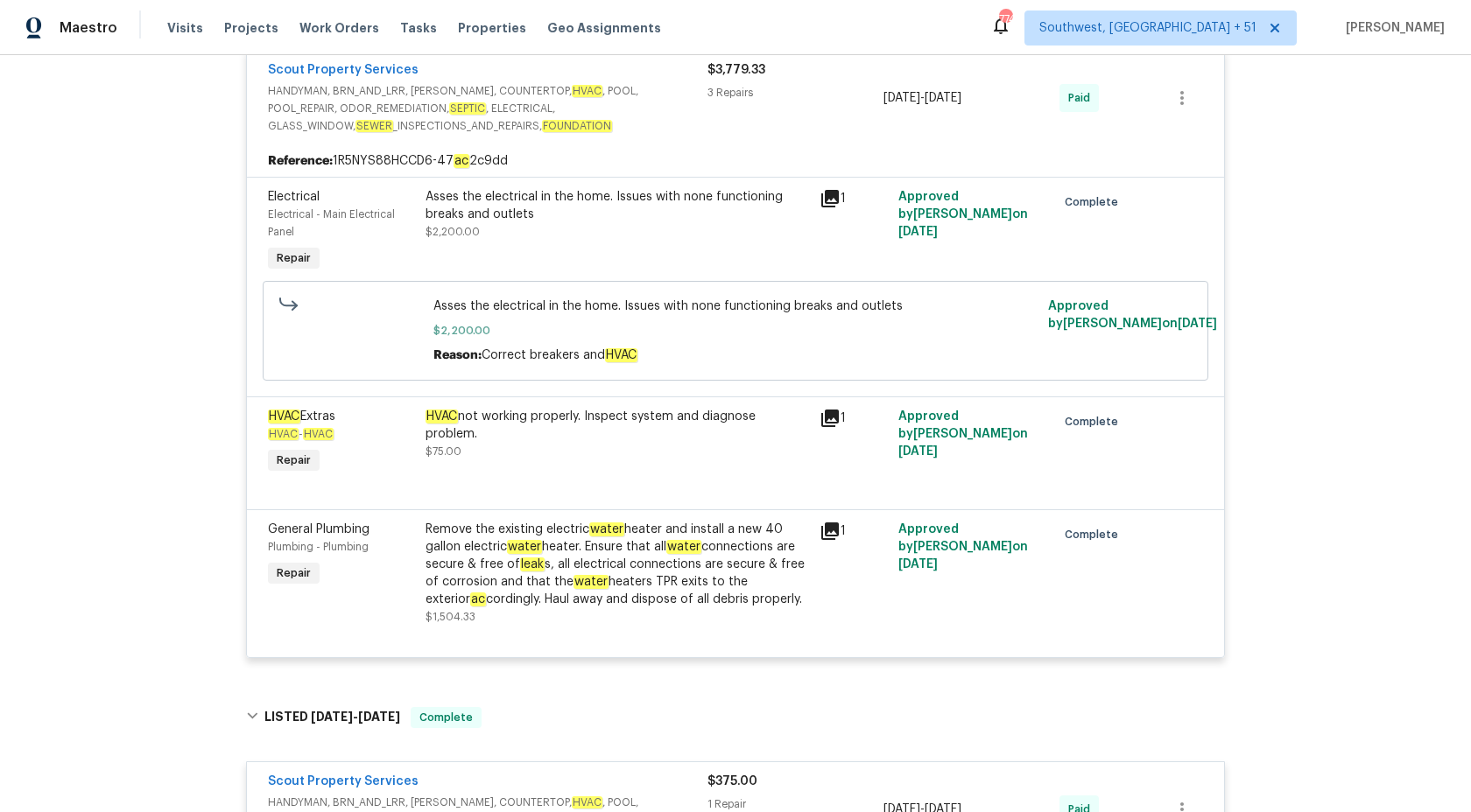
click at [594, 575] on div "Remove the existing electric water heater and install a new 40 gallon electric …" at bounding box center [617, 564] width 384 height 87
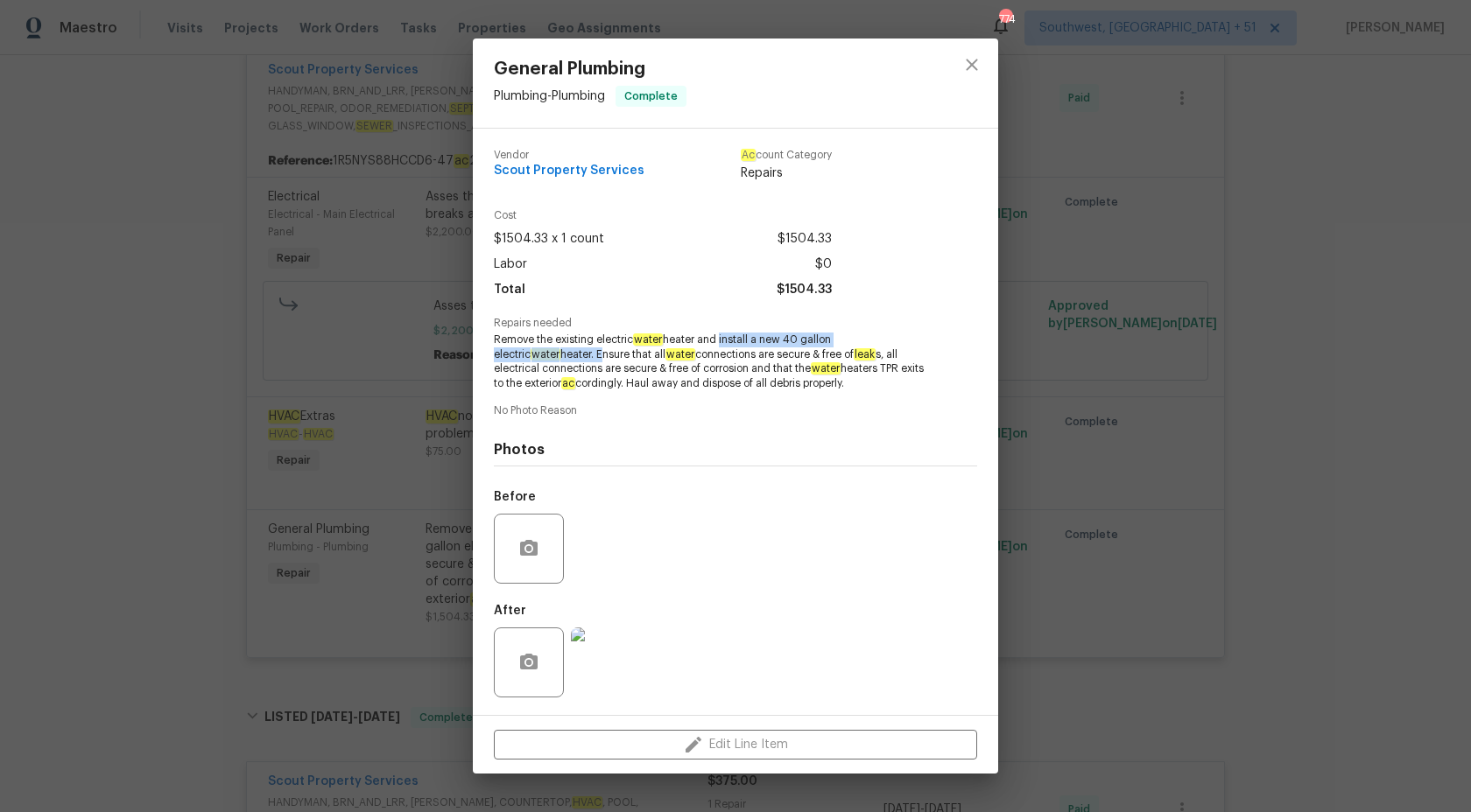
copy span "install a new 40 gallon electric water heater."
drag, startPoint x: 719, startPoint y: 341, endPoint x: 533, endPoint y: 357, distance: 186.7
click at [533, 357] on span "Remove the existing electric water heater and install a new 40 gallon electric …" at bounding box center [711, 361] width 436 height 59
click at [1412, 406] on div "General Plumbing Plumbing - Plumbing Complete Vendor Scout Property Services Ac…" at bounding box center [736, 406] width 1471 height 812
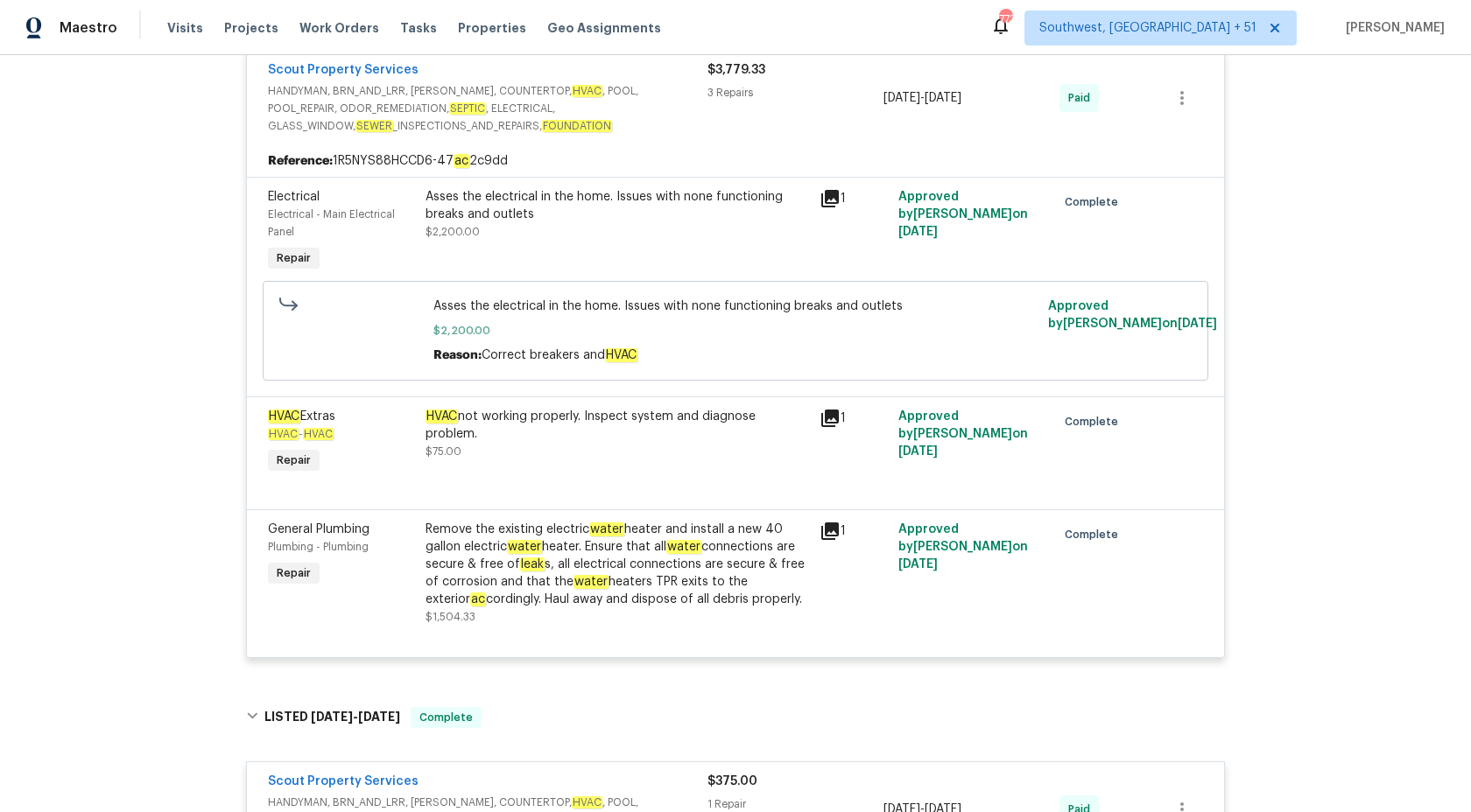
click at [756, 112] on div "$3,779.33 3 Repairs" at bounding box center [795, 98] width 176 height 73
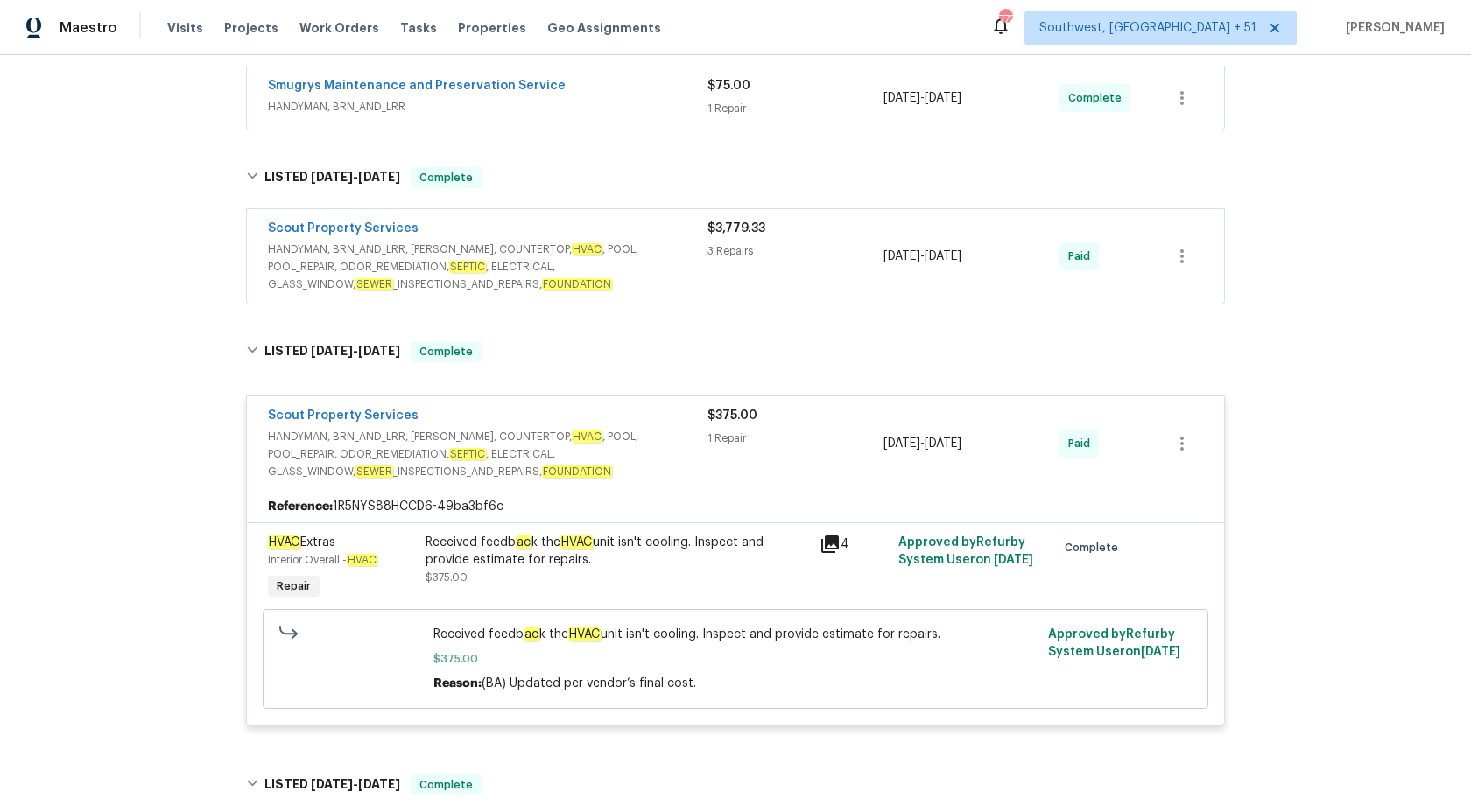
scroll to position [513, 0]
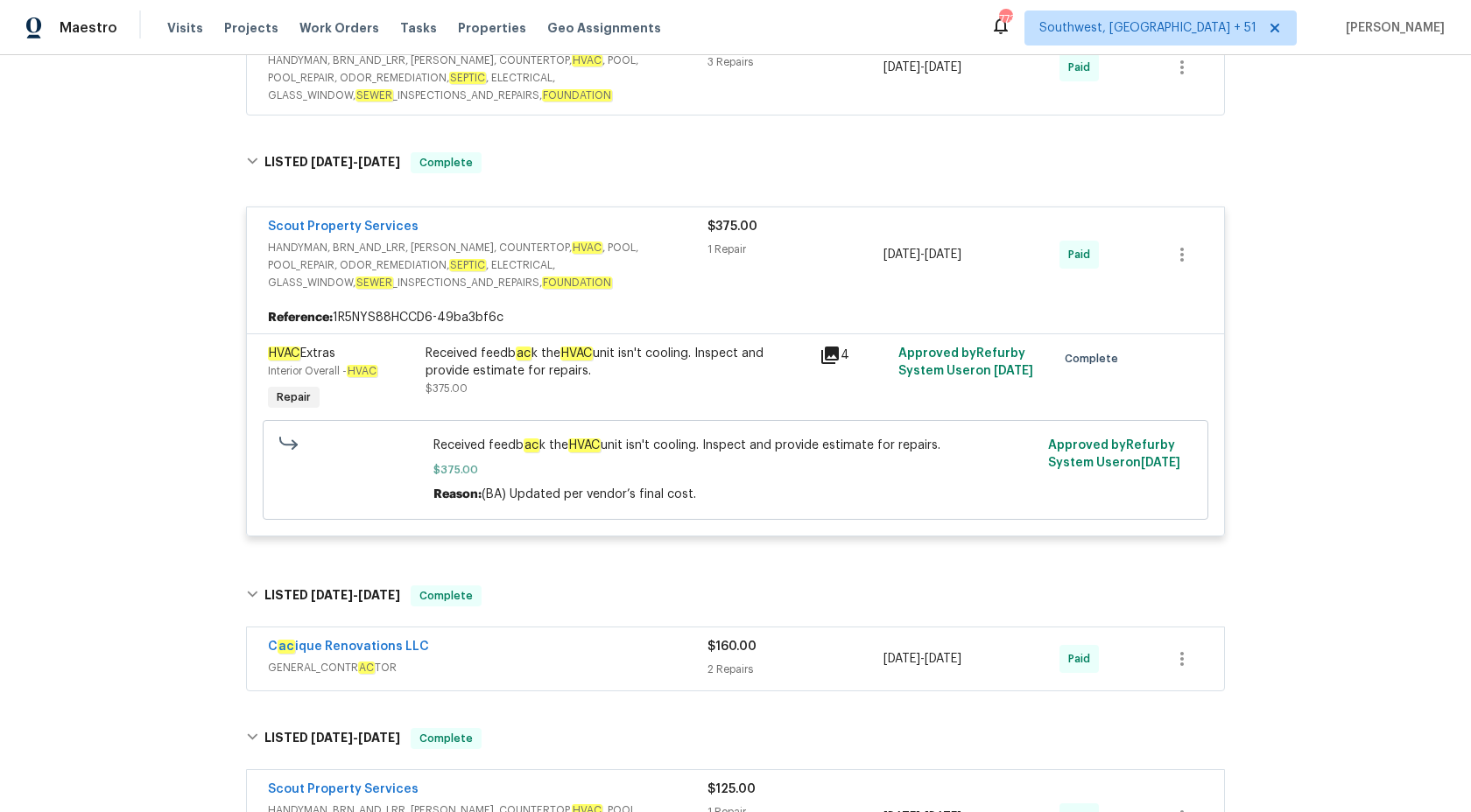
click at [677, 253] on span "HANDYMAN, BRN_AND_LRR, [PERSON_NAME], COUNTERTOP, HVAC , POOL, POOL_REPAIR, ODO…" at bounding box center [487, 265] width 439 height 53
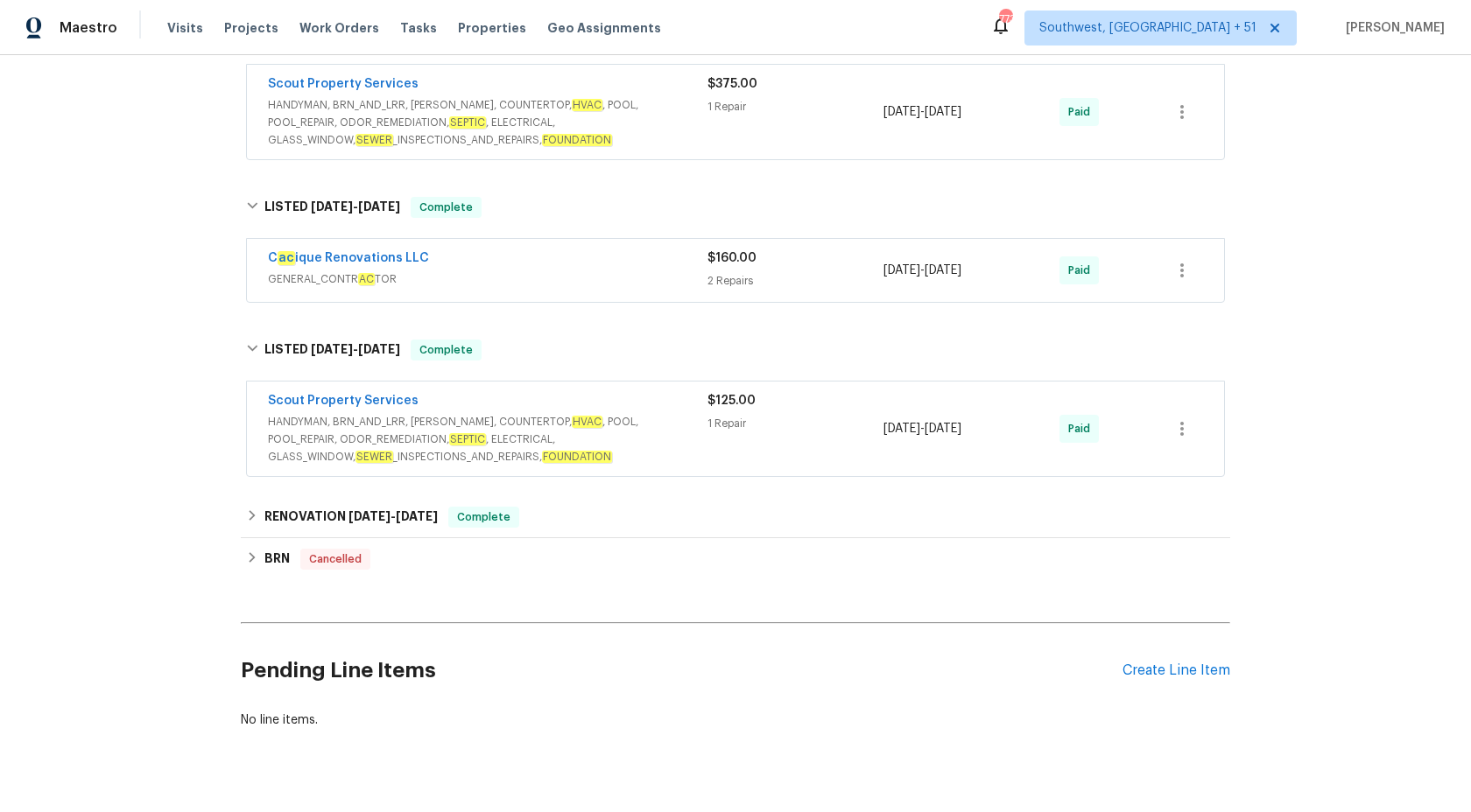
scroll to position [654, 0]
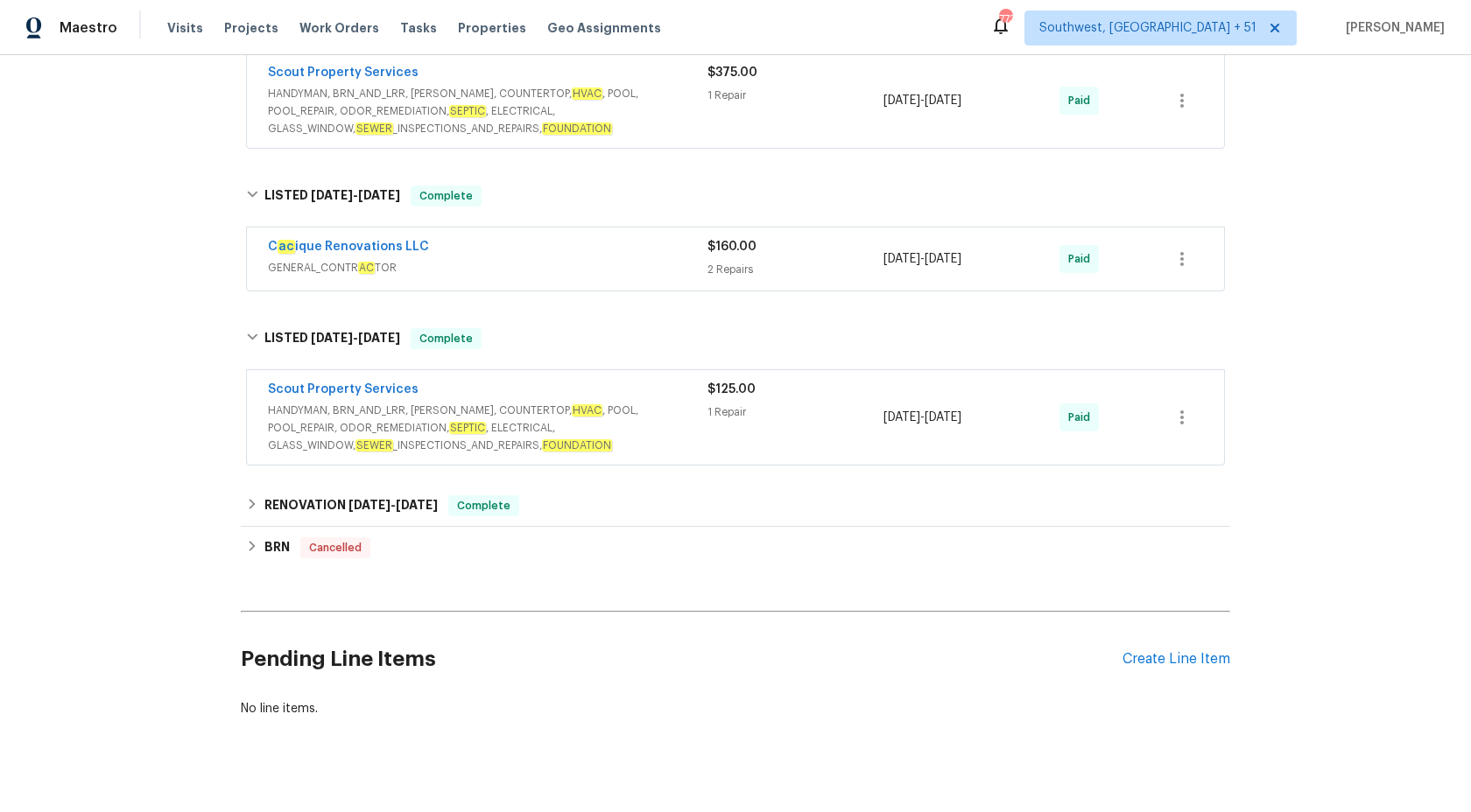
click at [679, 279] on div "C ac ique Renovations LLC GENERAL_CONTR AC TOR" at bounding box center [487, 259] width 439 height 42
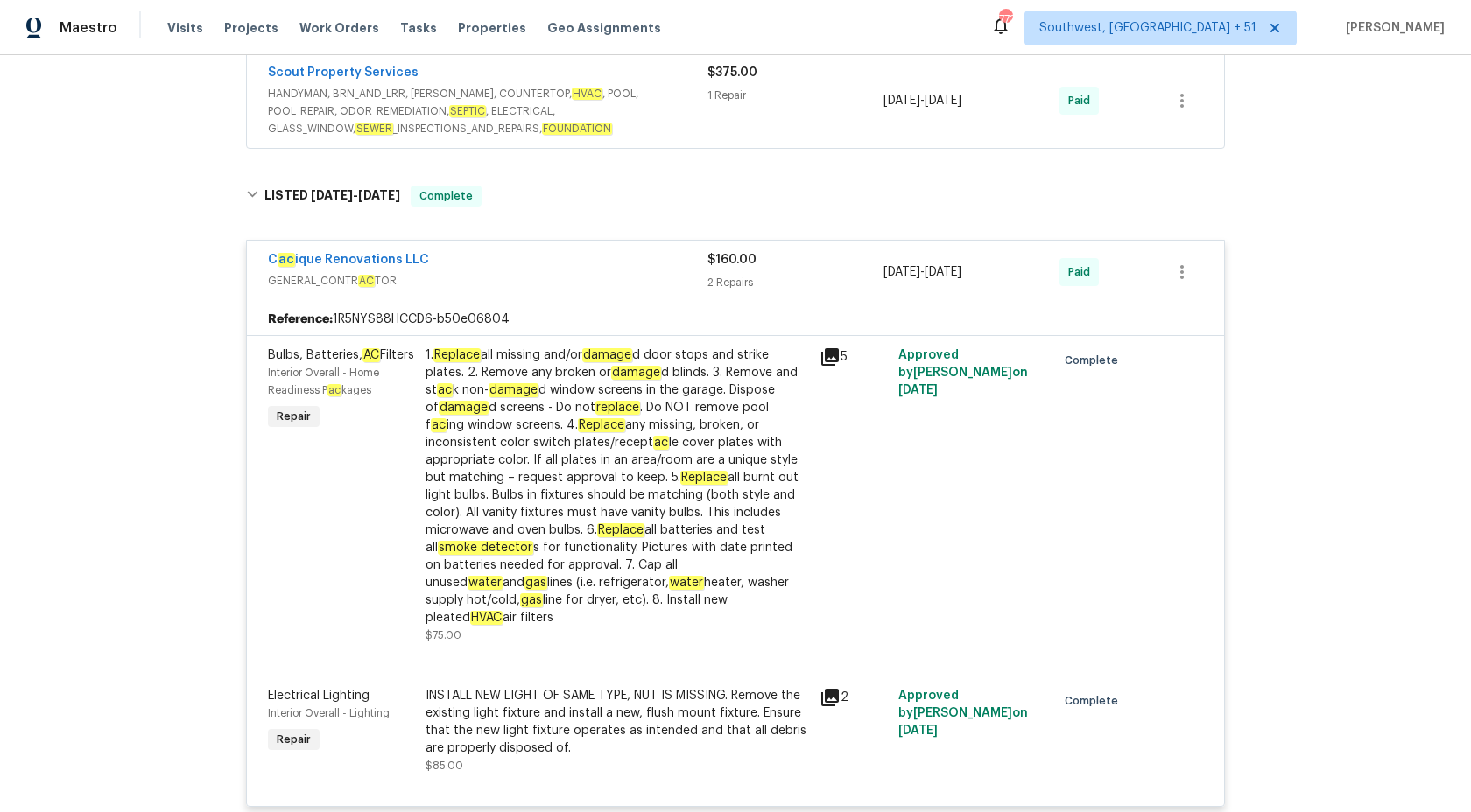
scroll to position [681, 0]
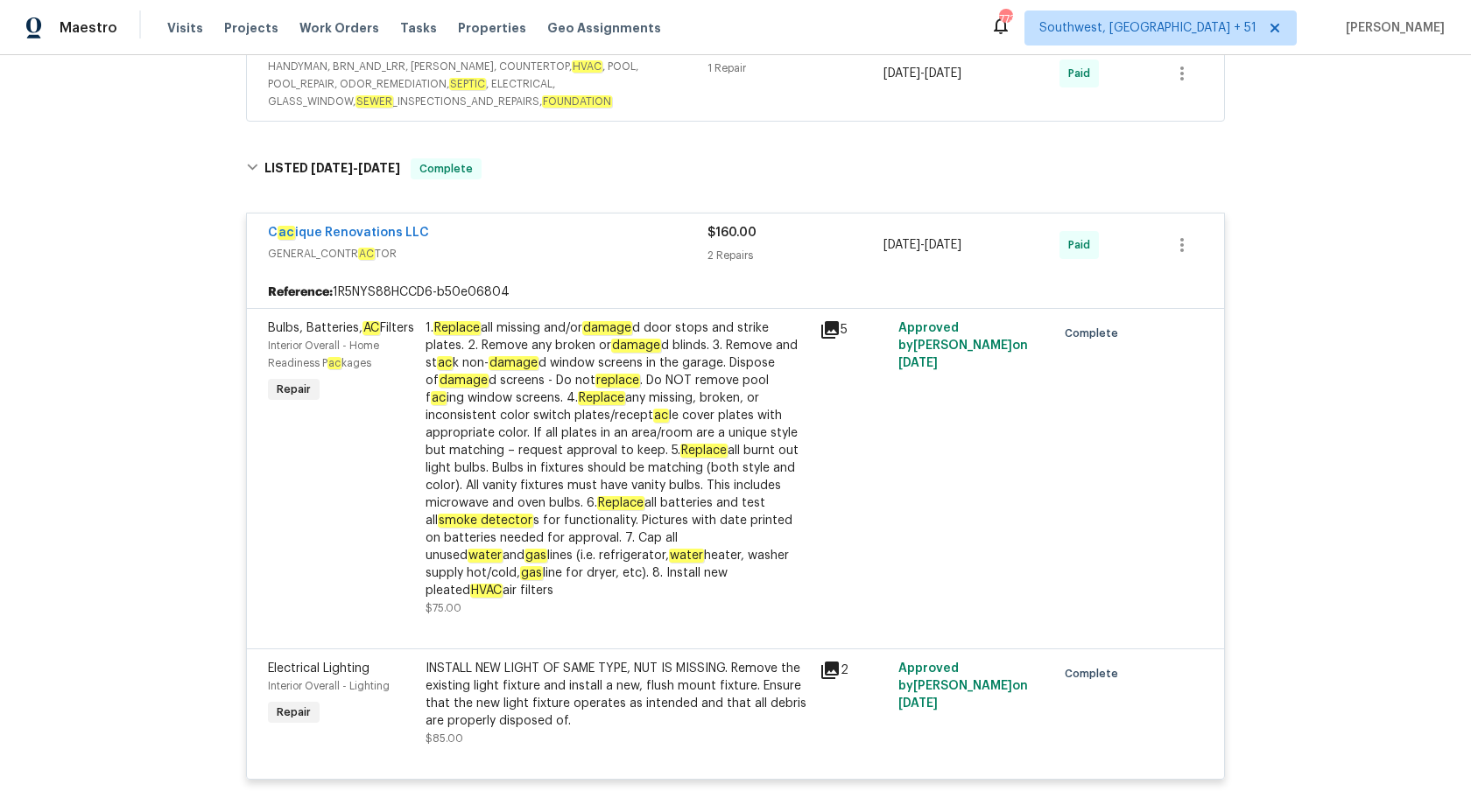
click at [711, 217] on div "C ac ique Renovations LLC GENERAL_CONTR AC TOR $160.00 2 Repairs [DATE] - [DATE…" at bounding box center [736, 245] width 977 height 63
click at [711, 246] on div "$160.00 2 Repairs" at bounding box center [795, 245] width 176 height 42
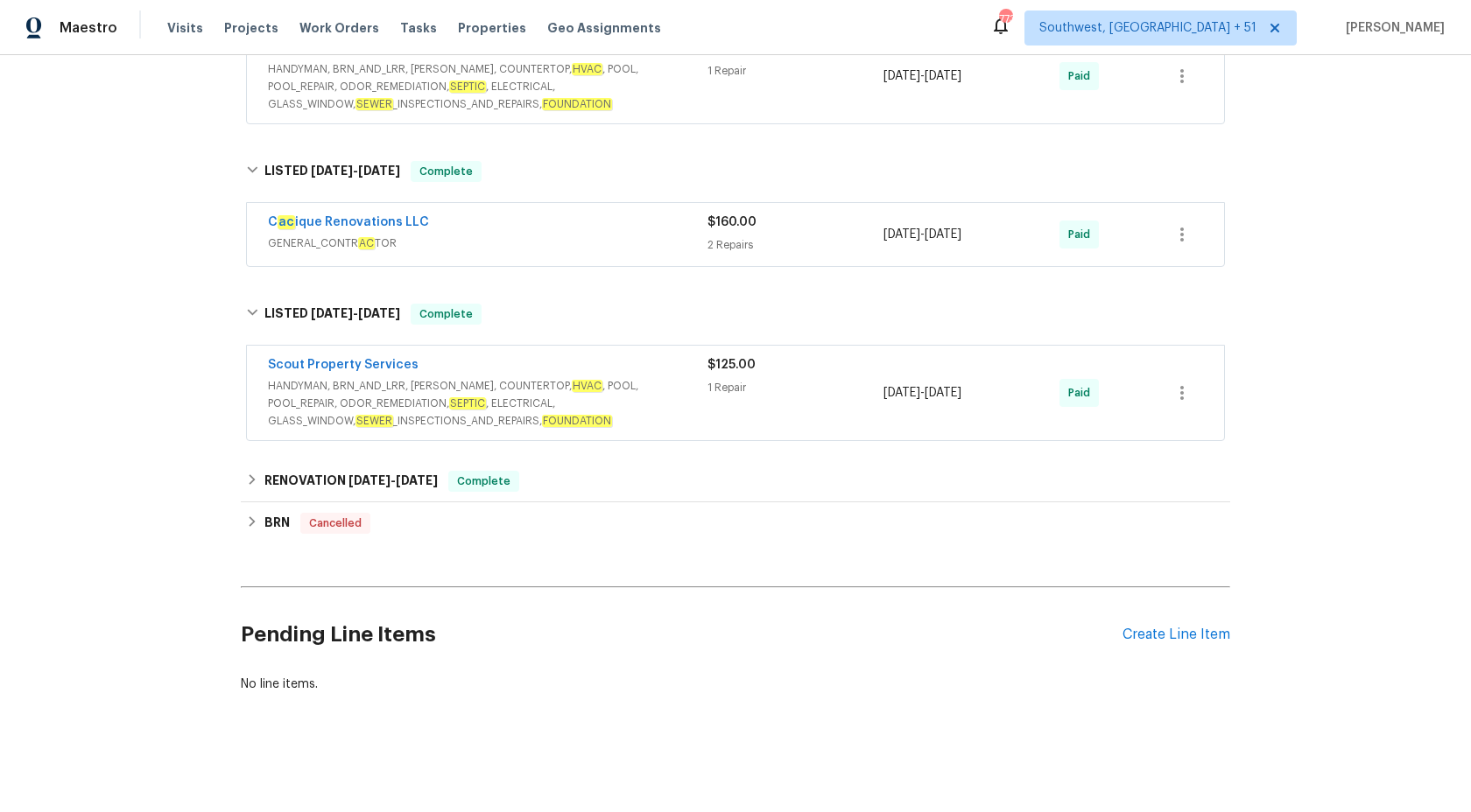
click at [651, 377] on span "HANDYMAN, BRN_AND_LRR, [PERSON_NAME], COUNTERTOP, HVAC , POOL, POOL_REPAIR, ODO…" at bounding box center [487, 403] width 439 height 53
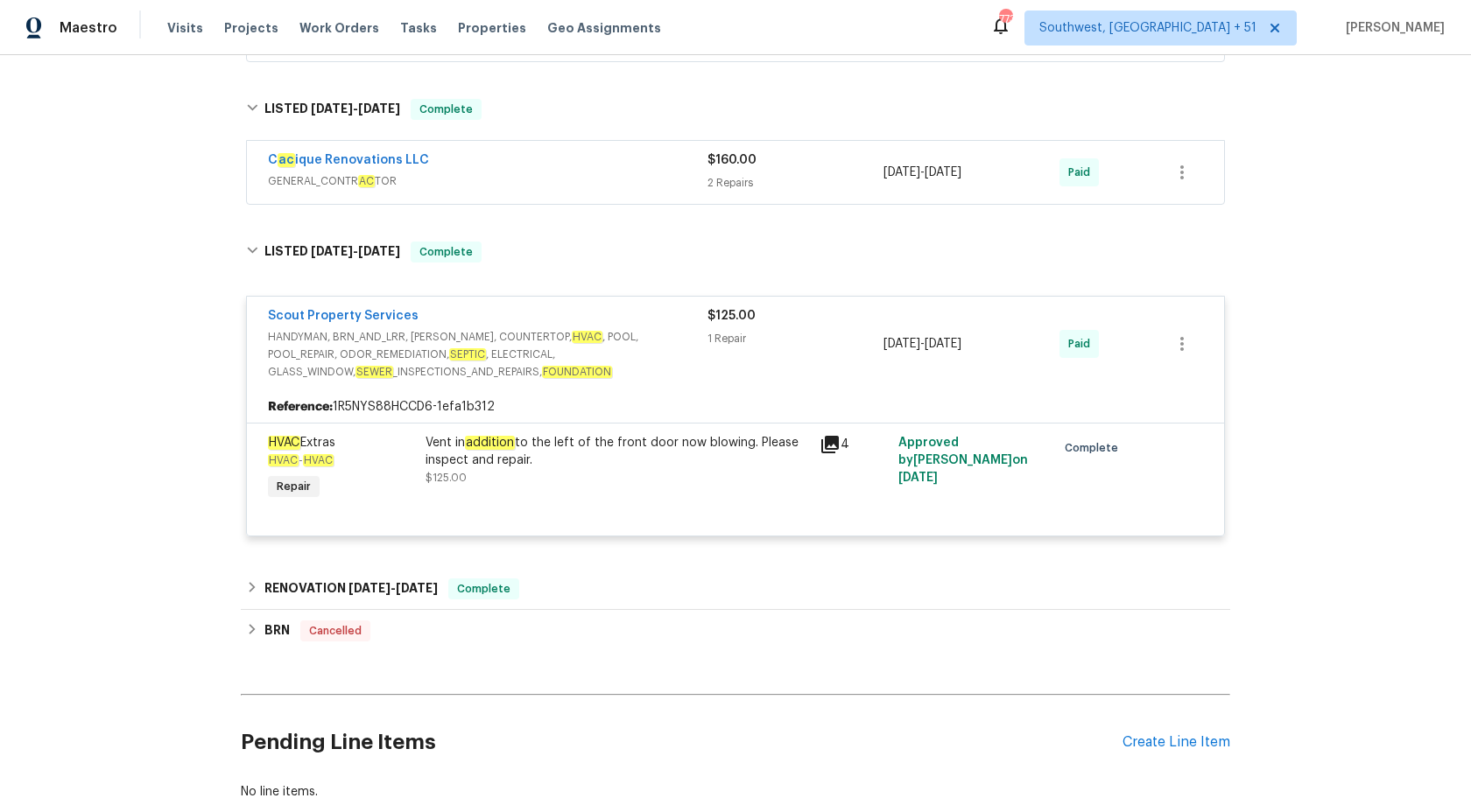
scroll to position [849, 0]
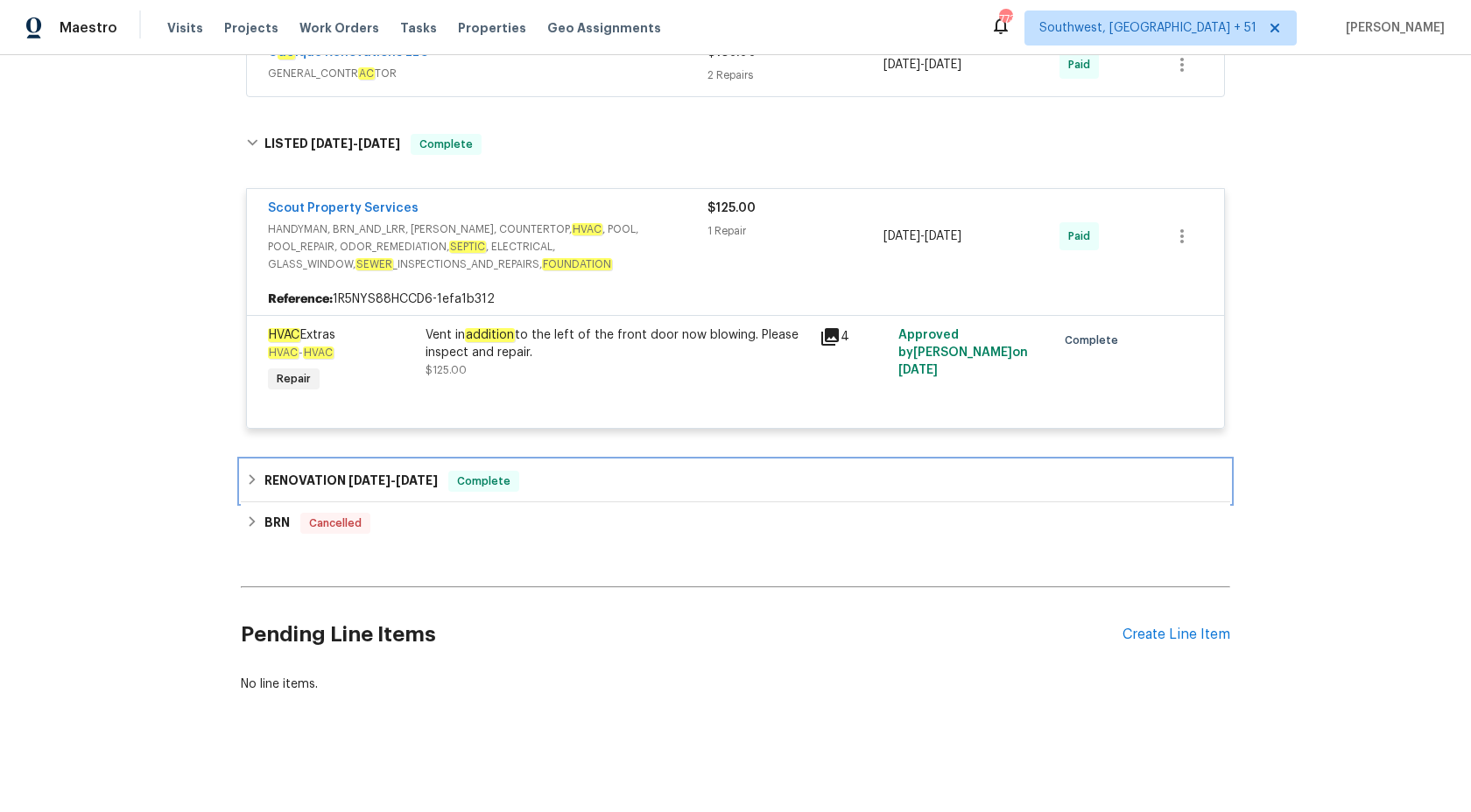
click at [464, 475] on span "Complete" at bounding box center [484, 481] width 67 height 17
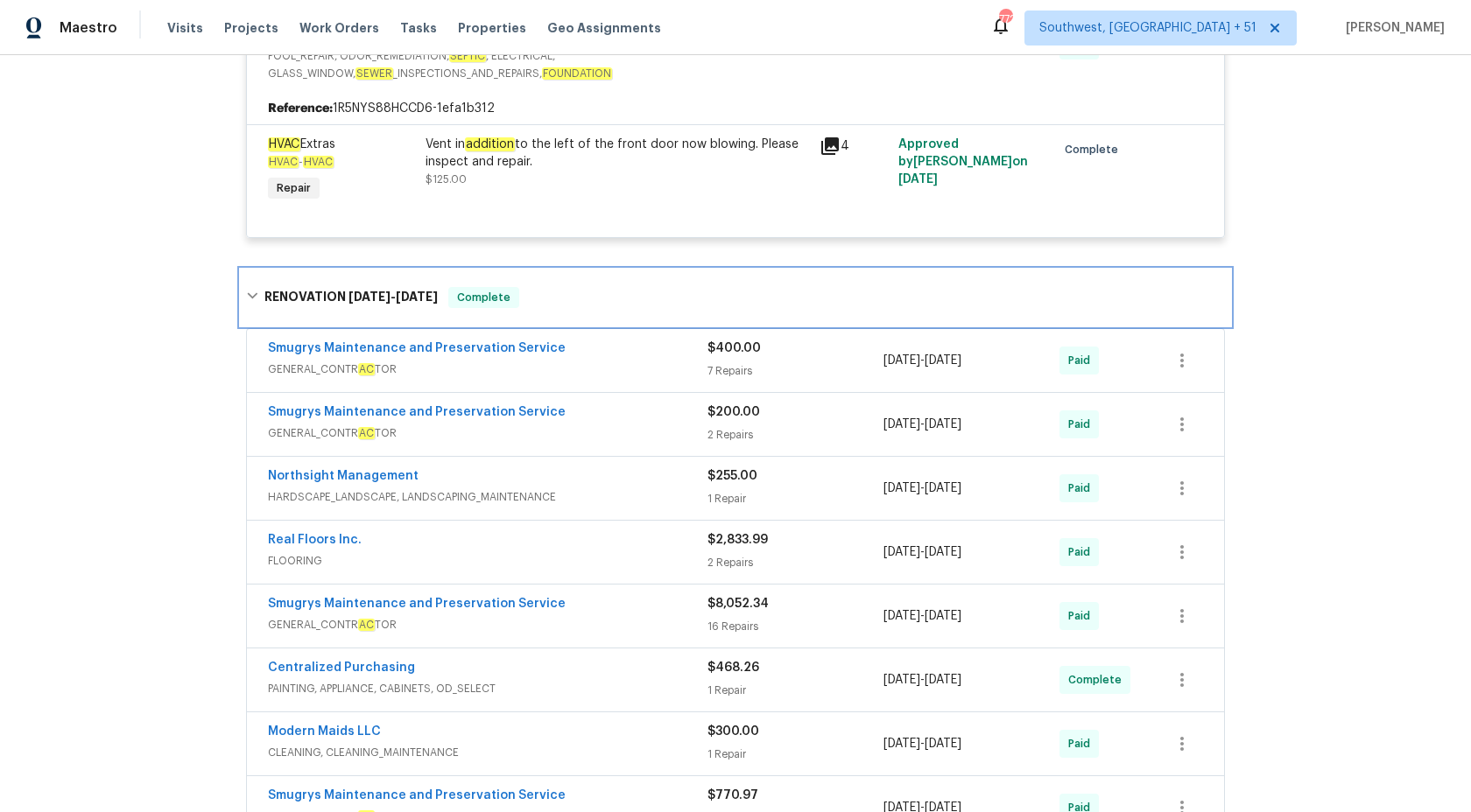
scroll to position [789, 0]
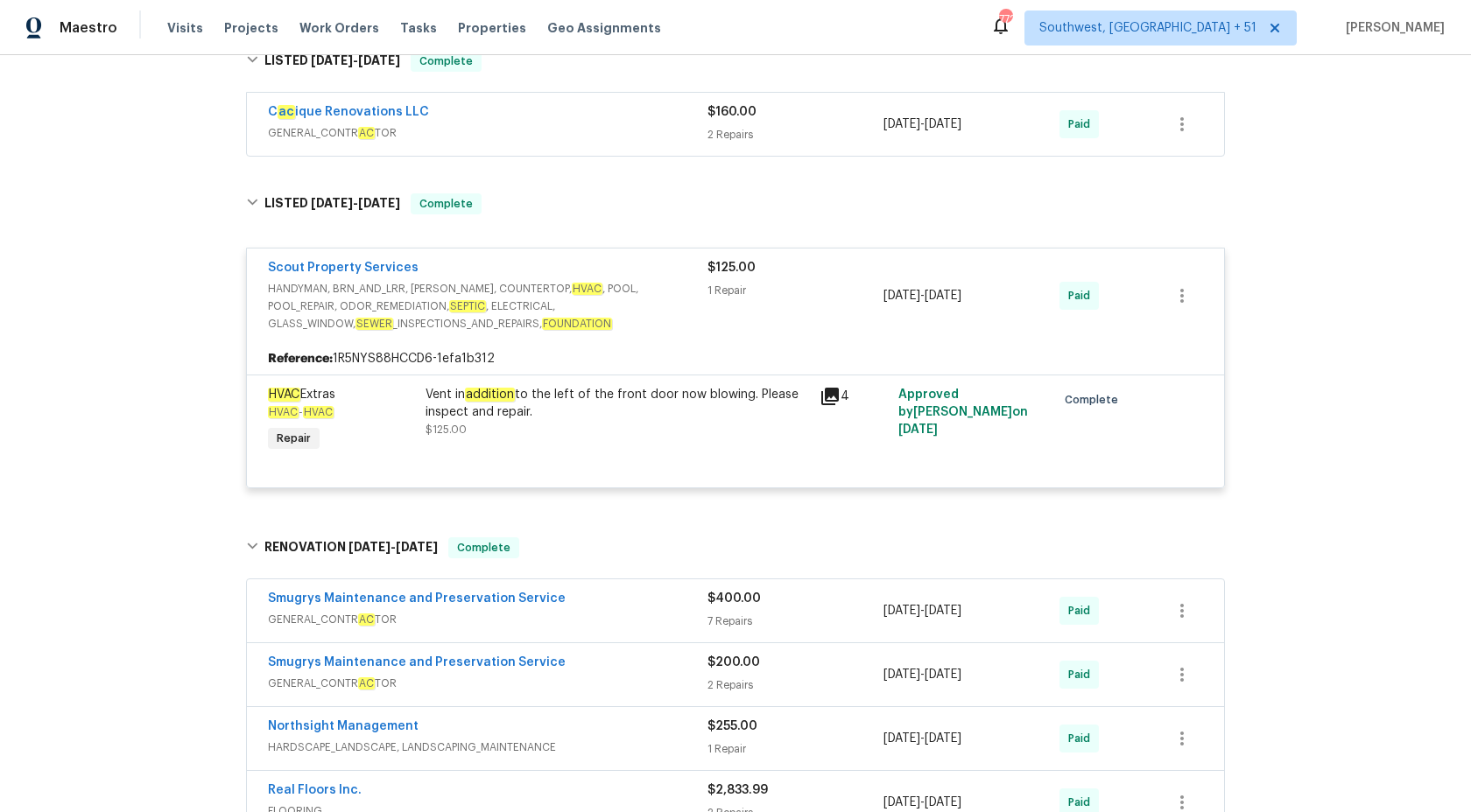
click at [738, 288] on div "1 Repair" at bounding box center [795, 290] width 176 height 17
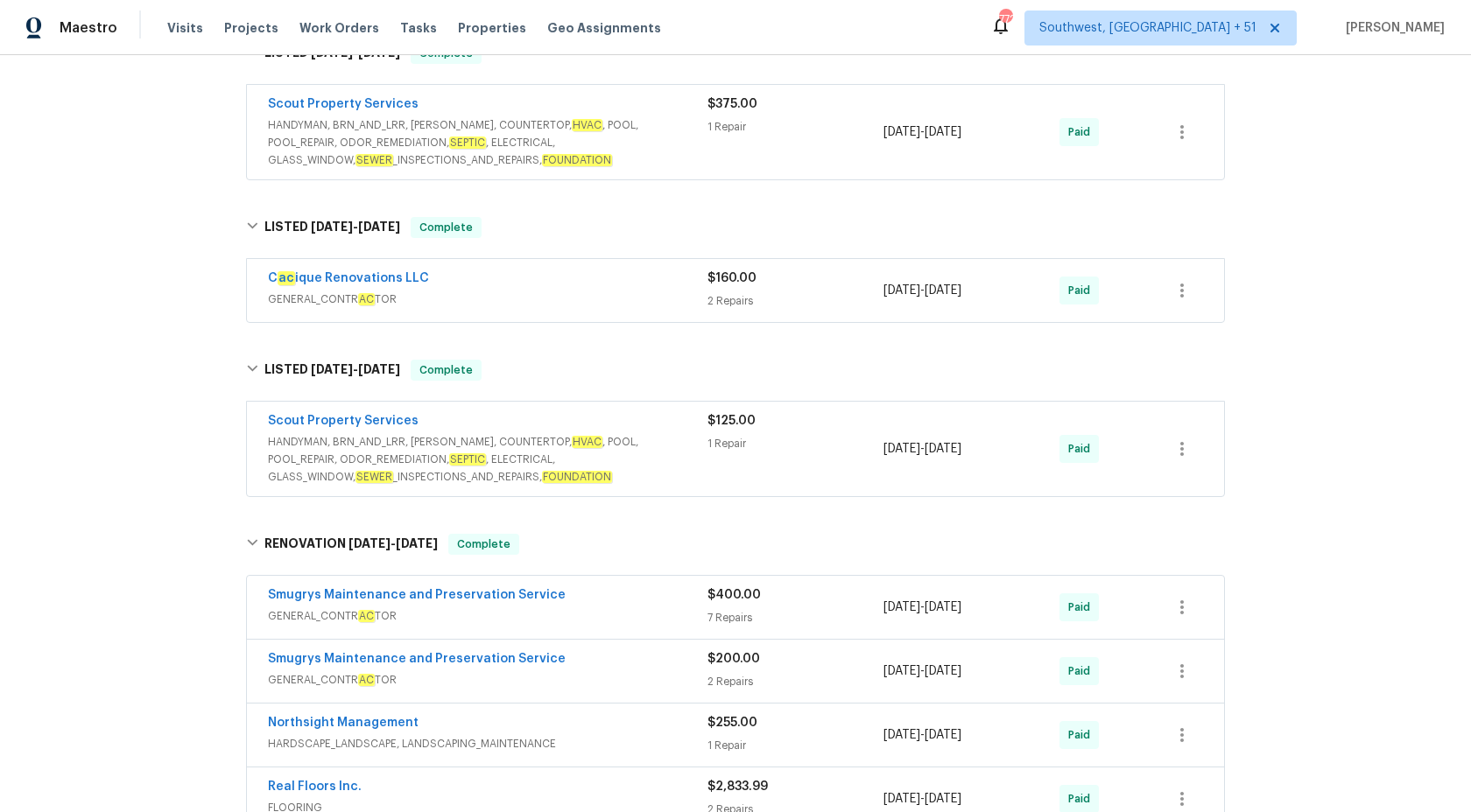
scroll to position [621, 0]
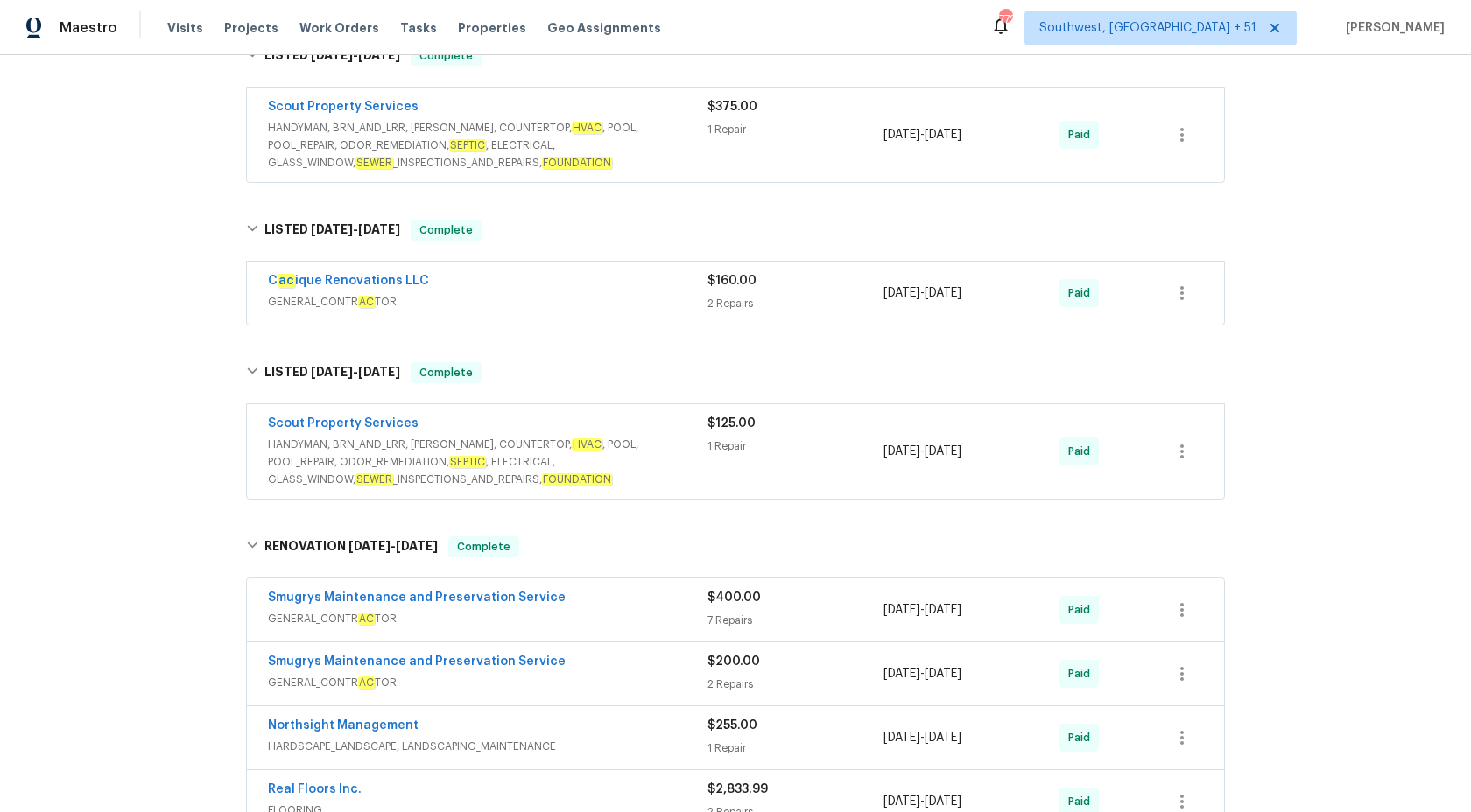
click at [738, 288] on div "$160.00 2 Repairs" at bounding box center [795, 293] width 176 height 42
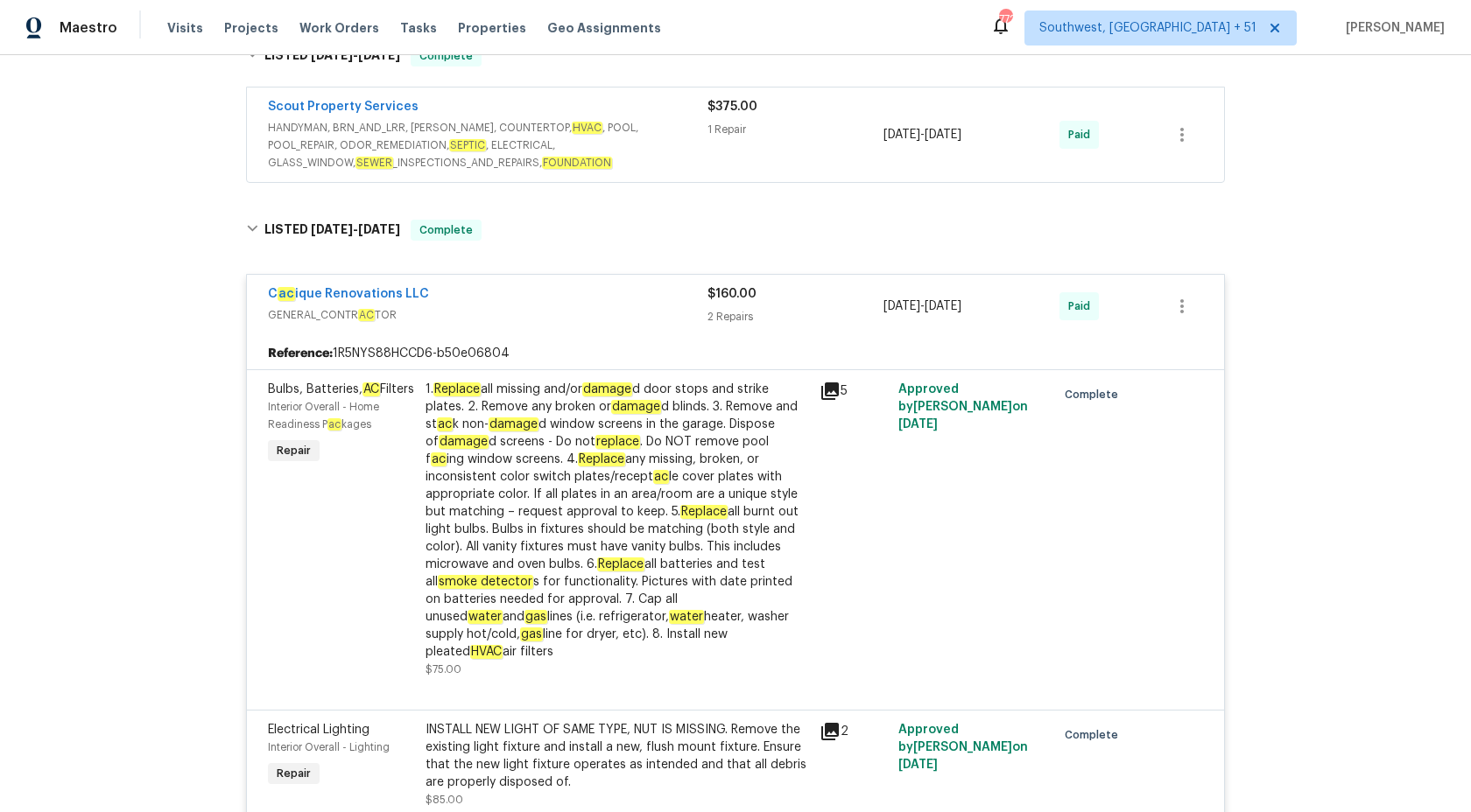
click at [738, 302] on div "$160.00" at bounding box center [795, 294] width 176 height 17
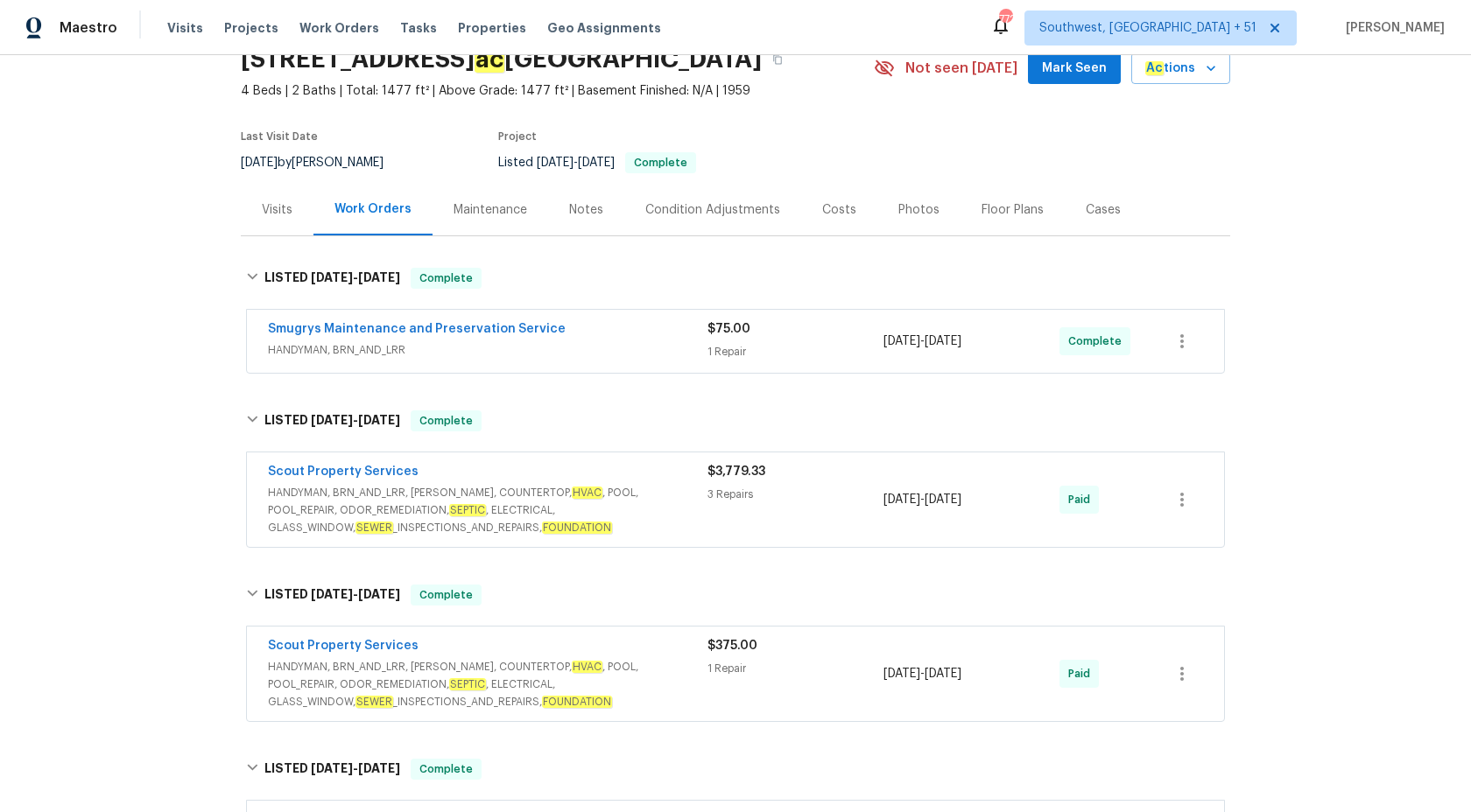
scroll to position [0, 0]
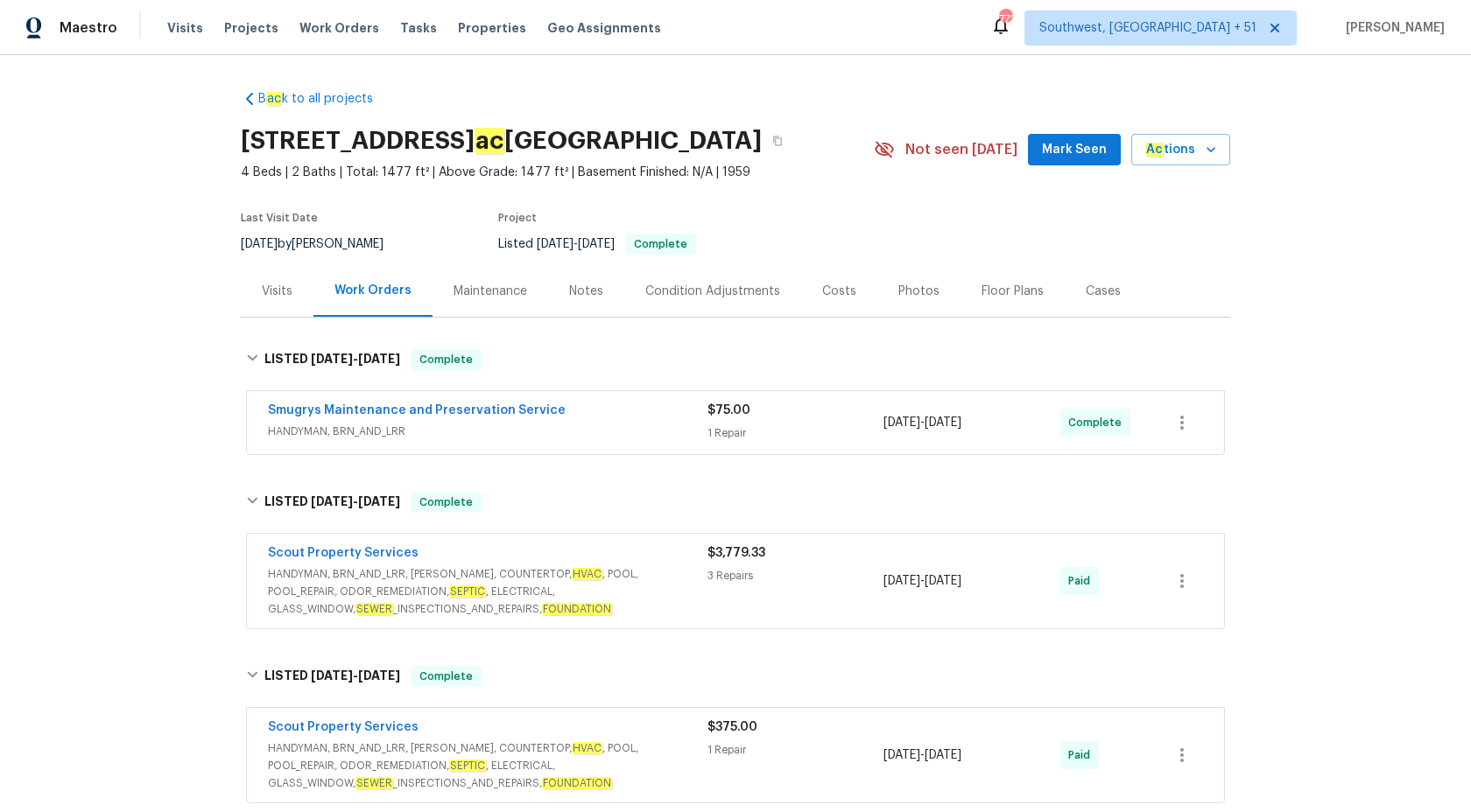
click at [671, 431] on span "HANDYMAN, BRN_AND_LRR" at bounding box center [487, 431] width 439 height 17
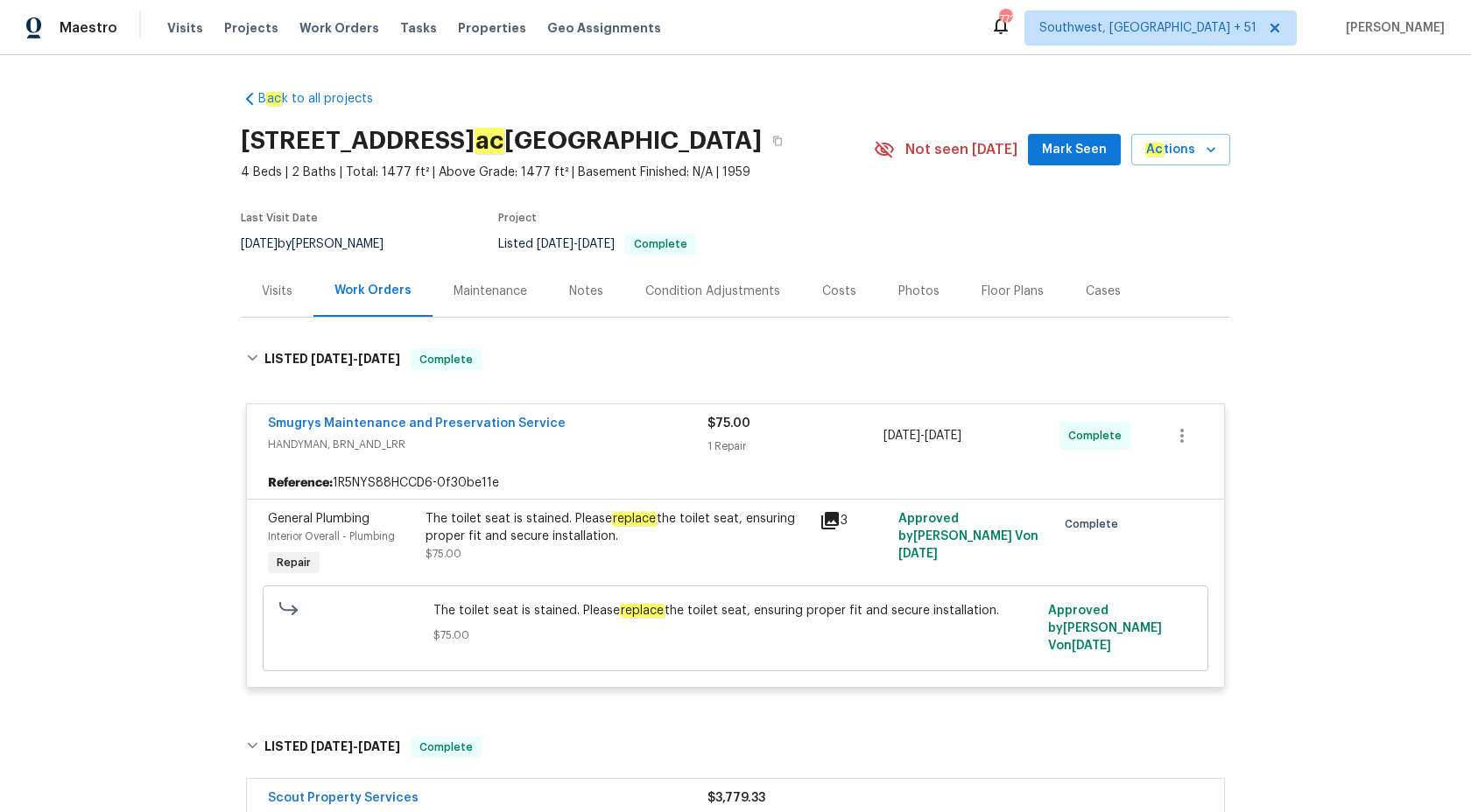
click at [671, 431] on div "Smugrys Maintenance and Preservation Service" at bounding box center [487, 426] width 439 height 21
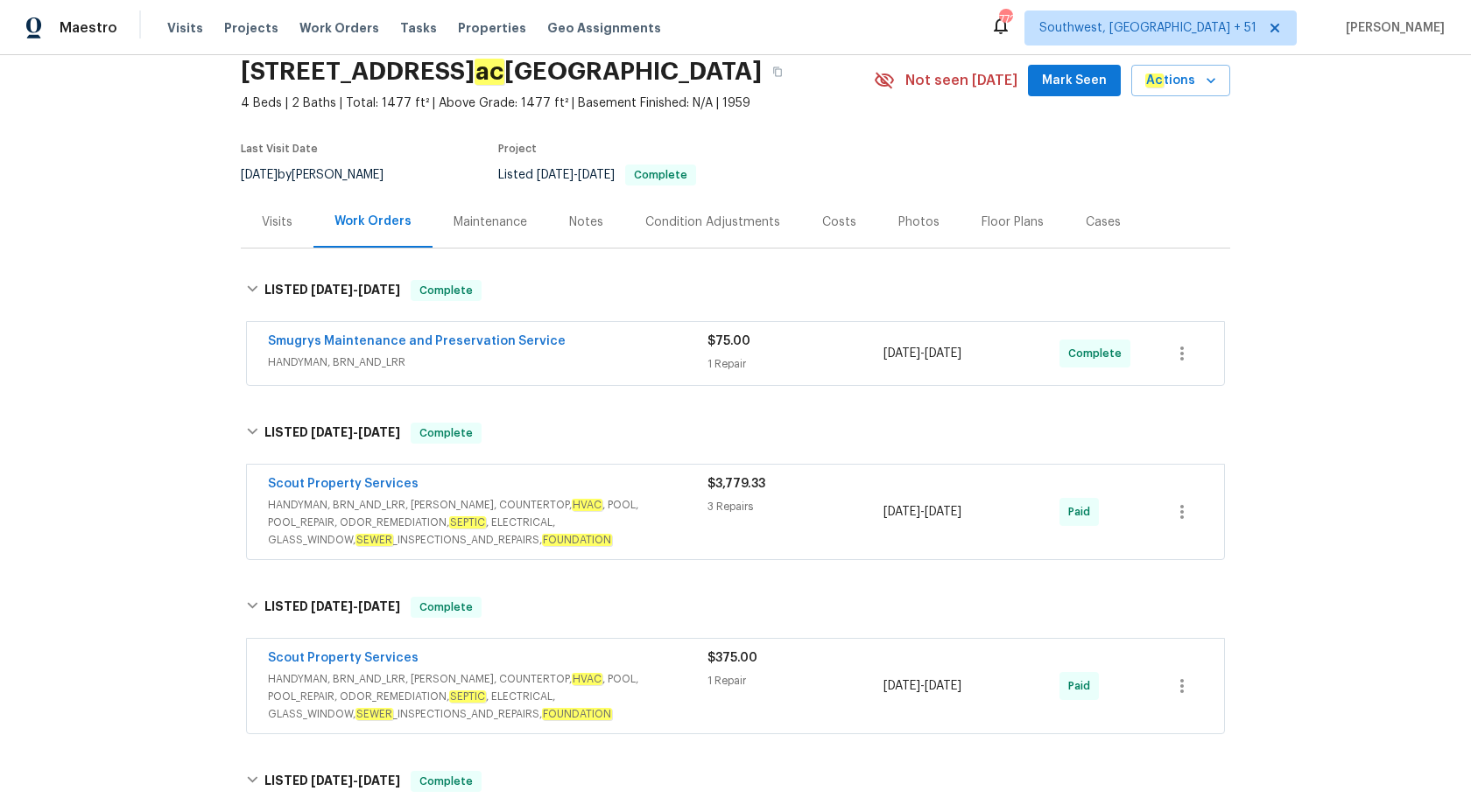
scroll to position [181, 0]
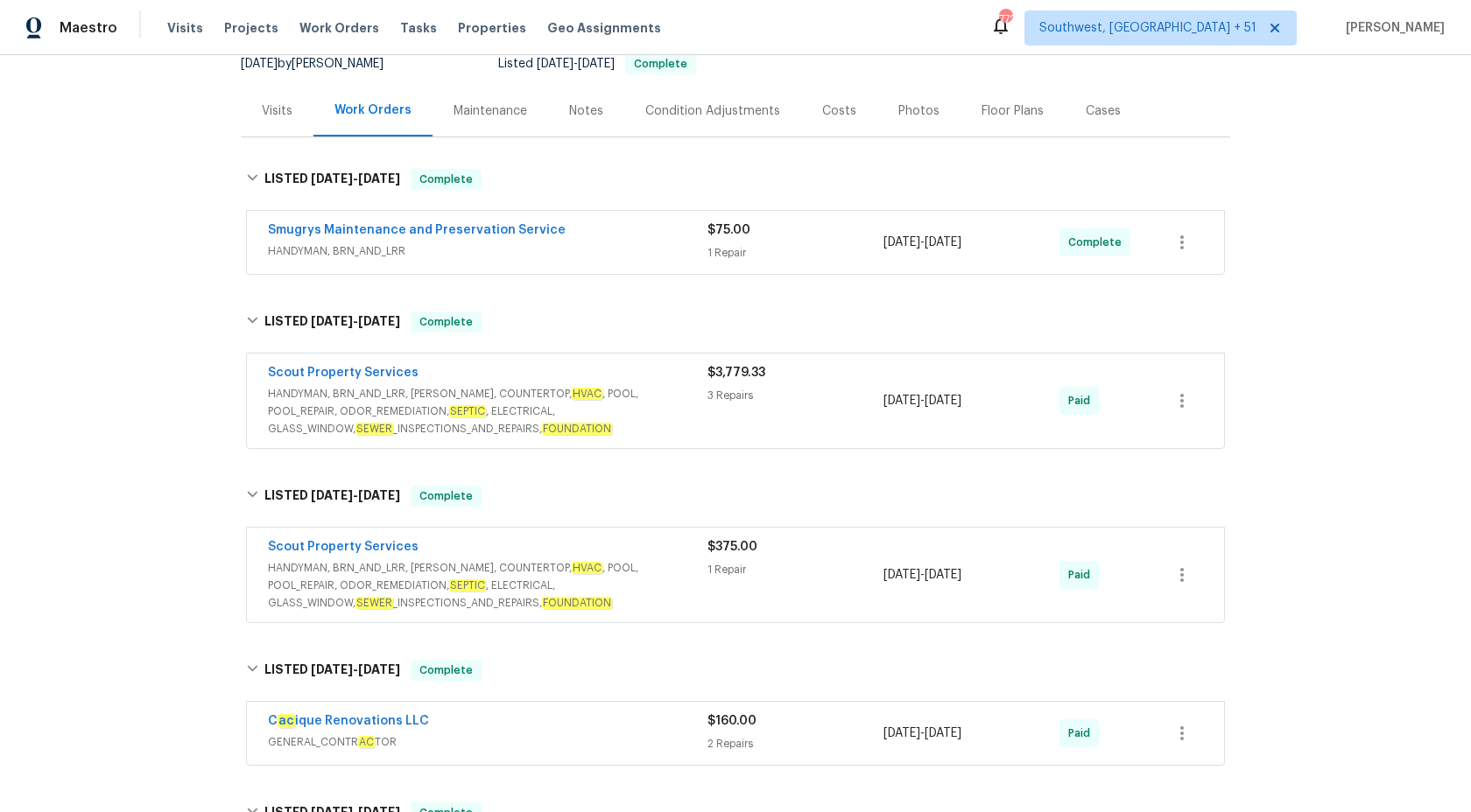
click at [729, 403] on div "3 Repairs" at bounding box center [795, 395] width 176 height 17
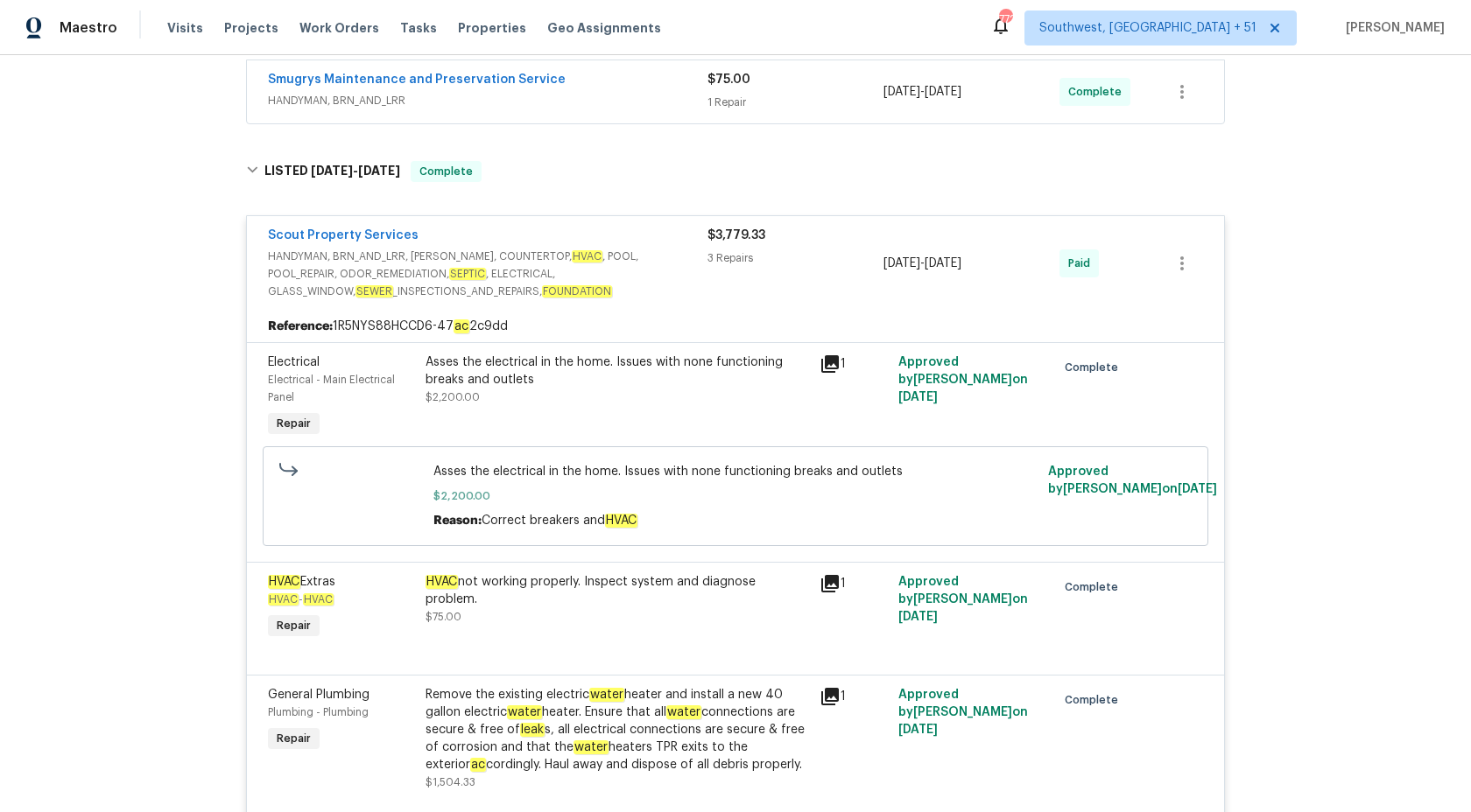
scroll to position [382, 0]
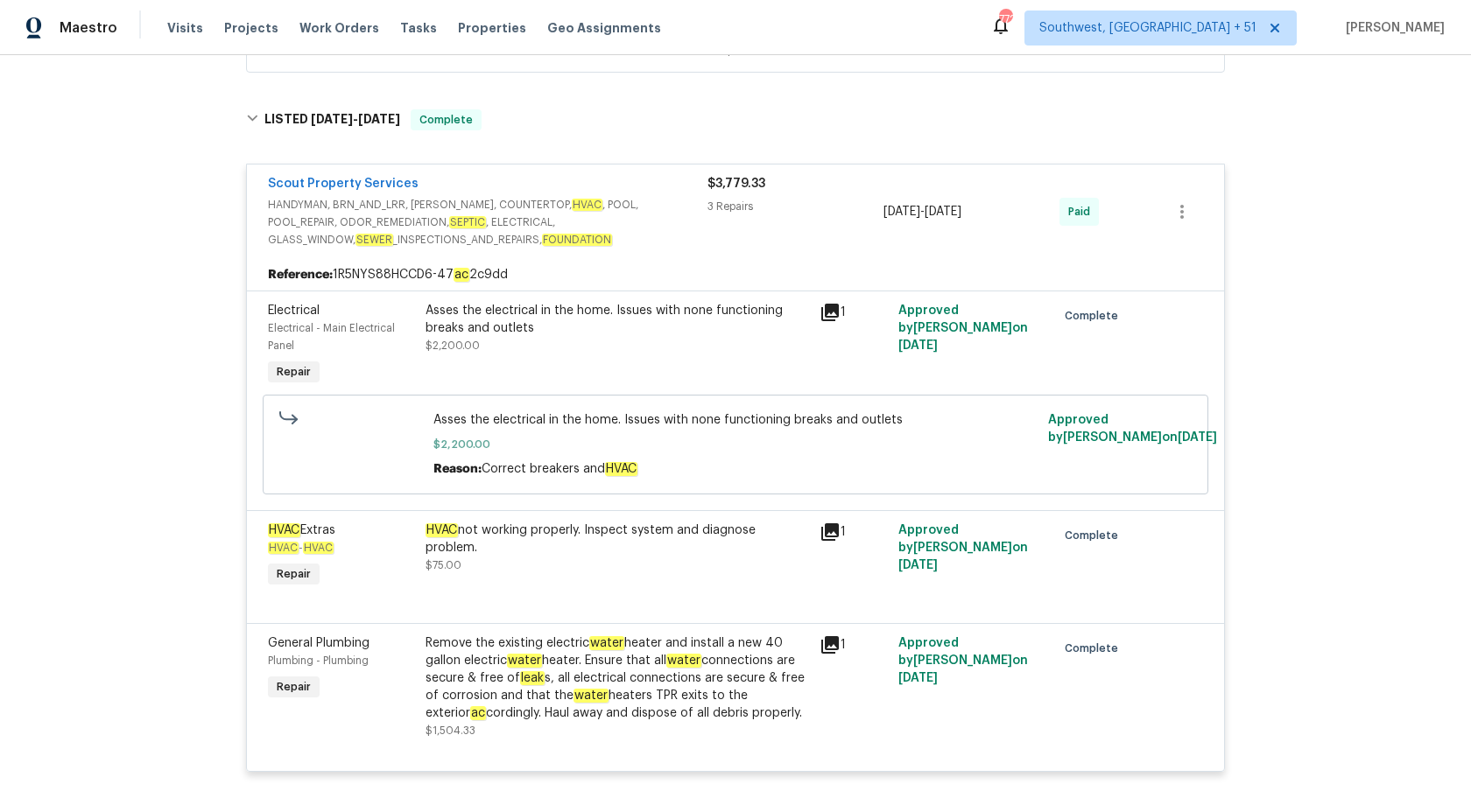
click at [719, 212] on div "3 Repairs" at bounding box center [795, 207] width 176 height 17
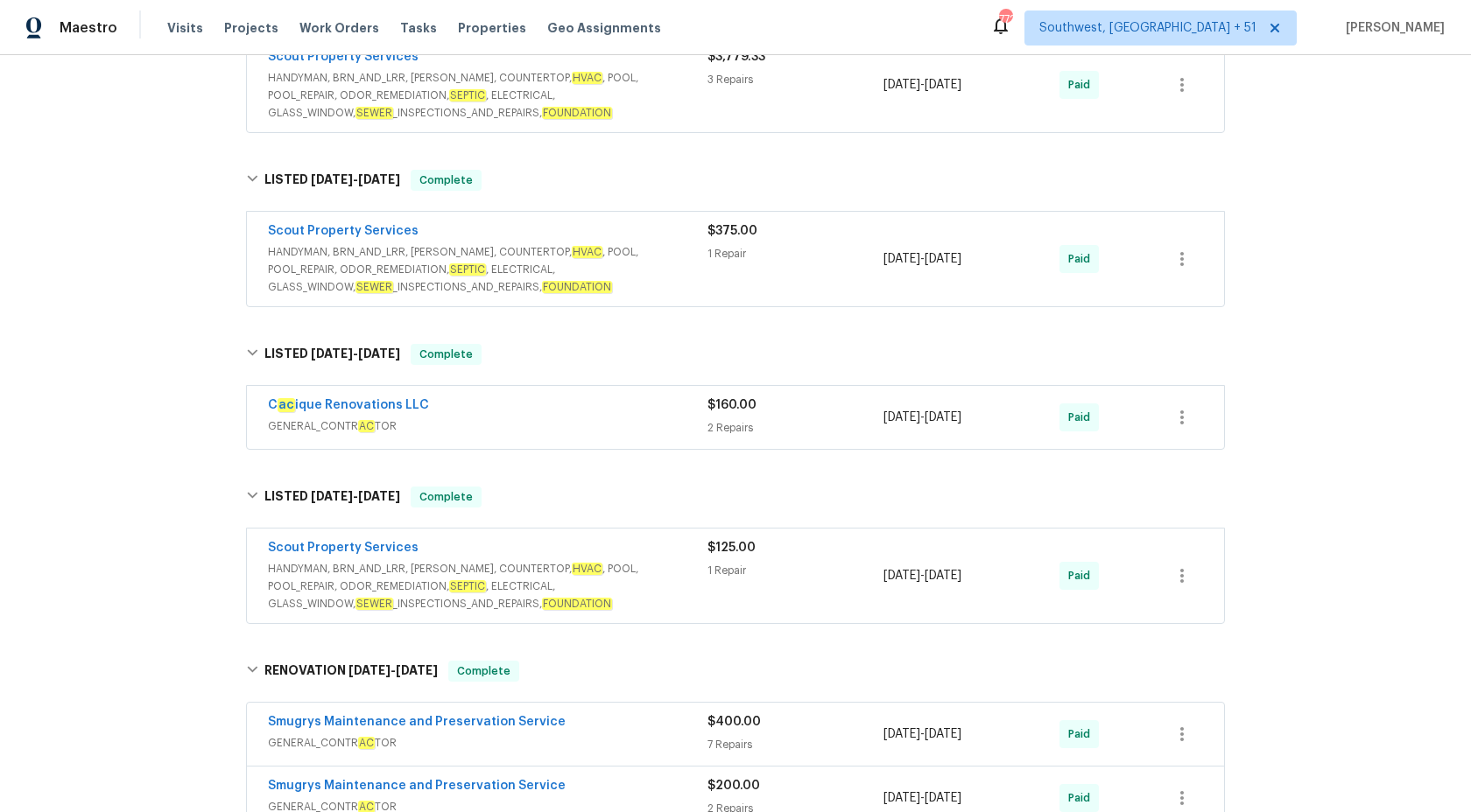
scroll to position [574, 0]
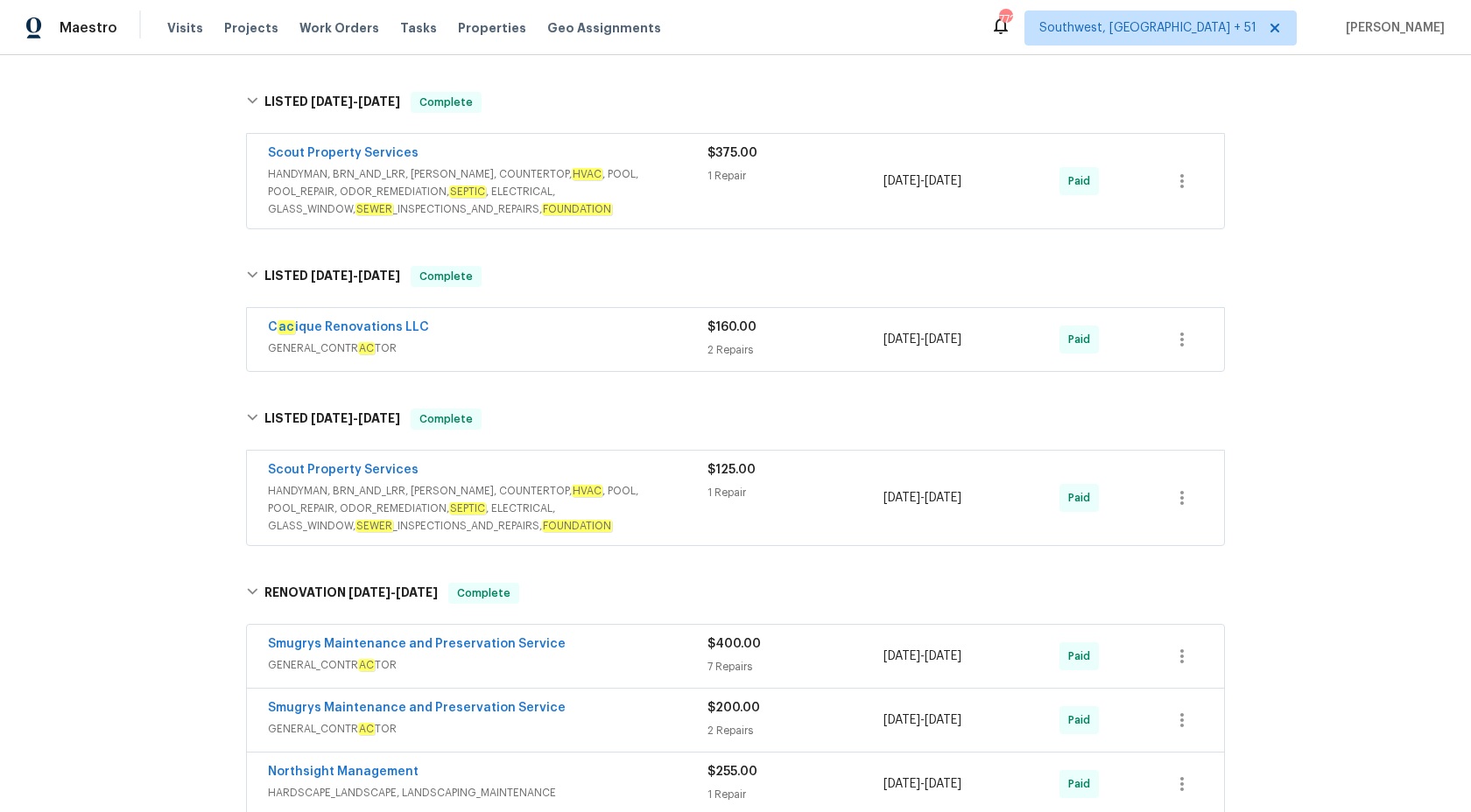
click at [689, 181] on span "HANDYMAN, BRN_AND_LRR, [PERSON_NAME], COUNTERTOP, HVAC , POOL, POOL_REPAIR, ODO…" at bounding box center [487, 191] width 439 height 53
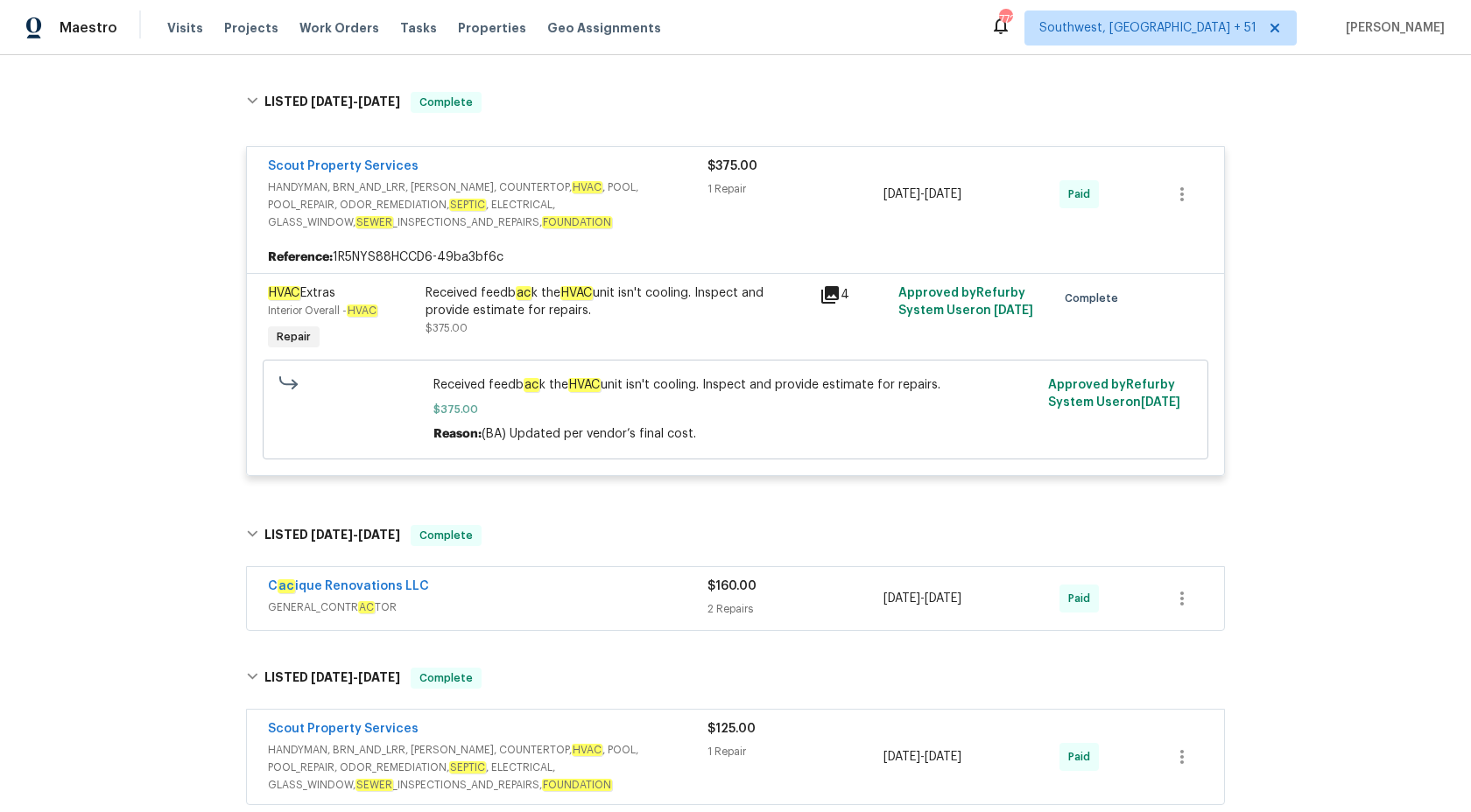
click at [689, 182] on span "HANDYMAN, BRN_AND_LRR, [PERSON_NAME], COUNTERTOP, HVAC , POOL, POOL_REPAIR, ODO…" at bounding box center [487, 205] width 439 height 53
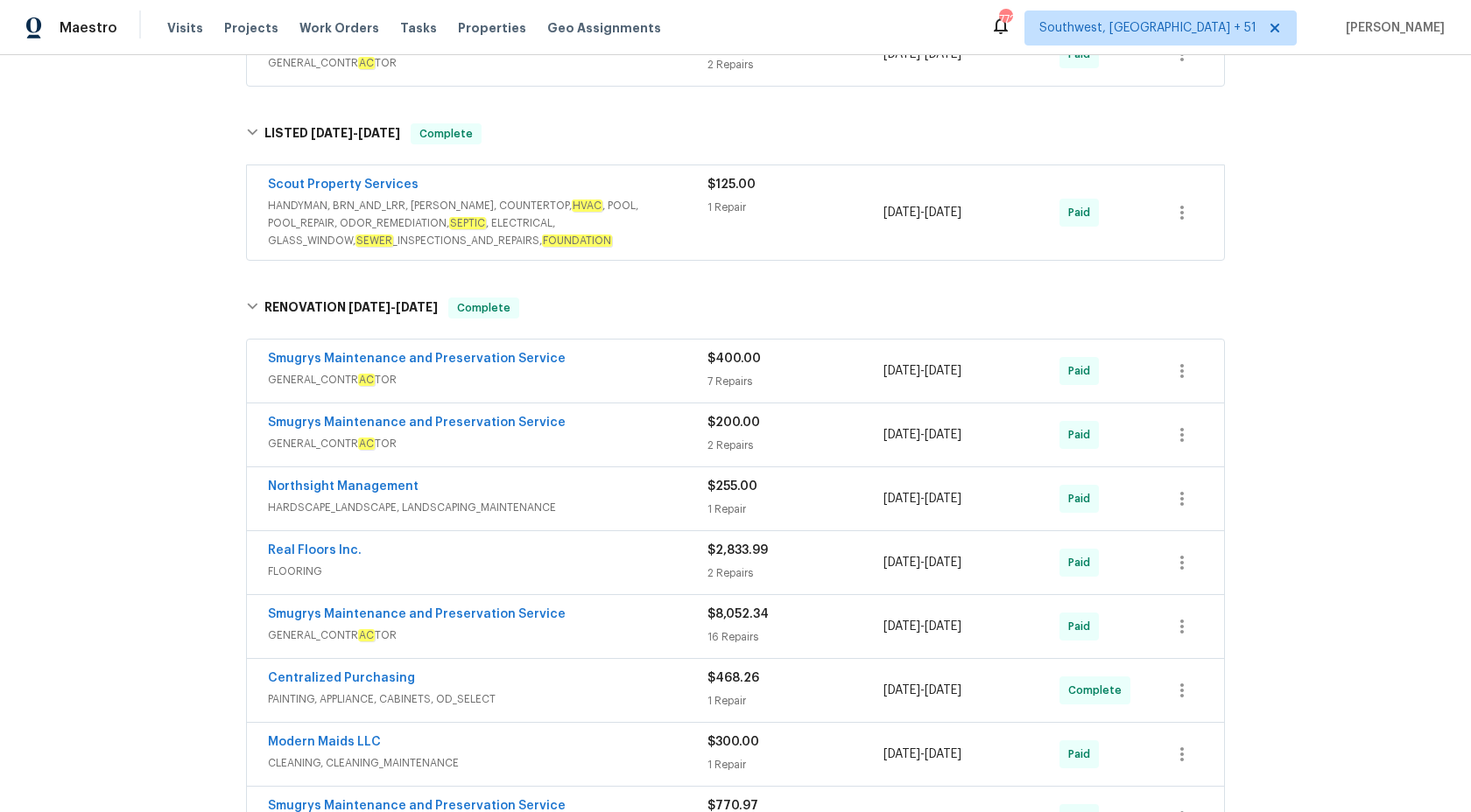
scroll to position [972, 0]
